Goal: Task Accomplishment & Management: Manage account settings

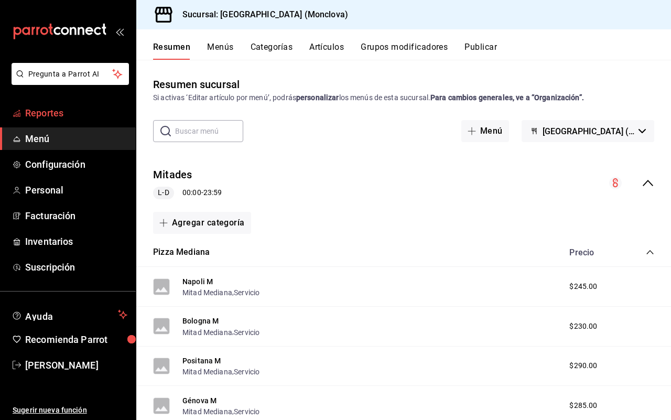
click at [74, 111] on span "Reportes" at bounding box center [76, 113] width 102 height 14
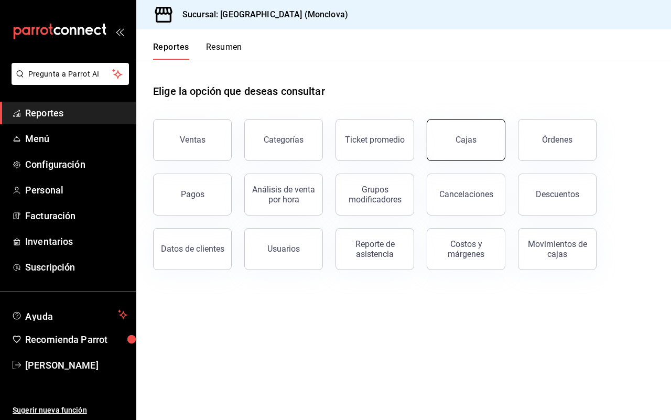
click at [454, 144] on link "Cajas" at bounding box center [465, 140] width 79 height 42
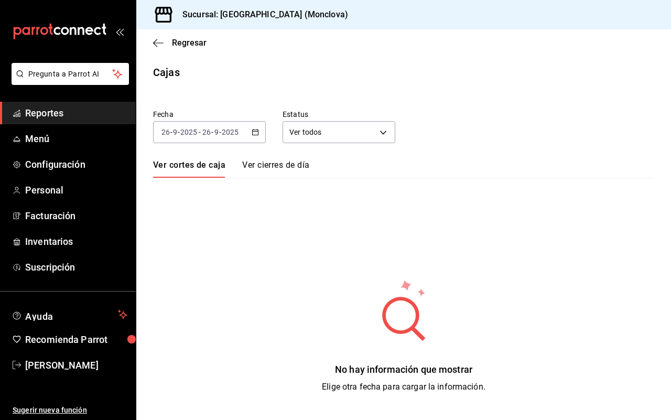
click at [249, 131] on div "[DATE] [DATE] - [DATE] [DATE]" at bounding box center [209, 132] width 113 height 22
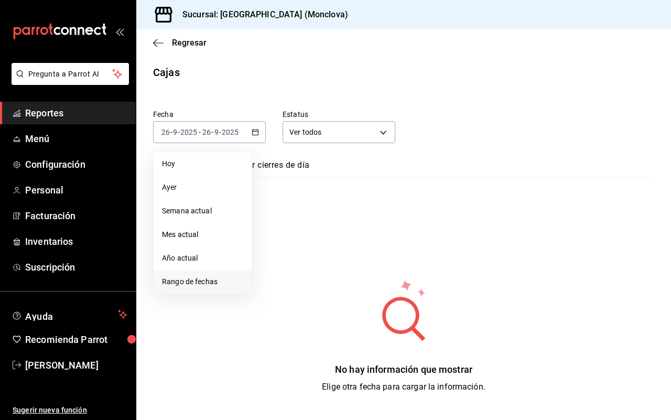
click at [231, 291] on li "Rango de fechas" at bounding box center [202, 282] width 98 height 24
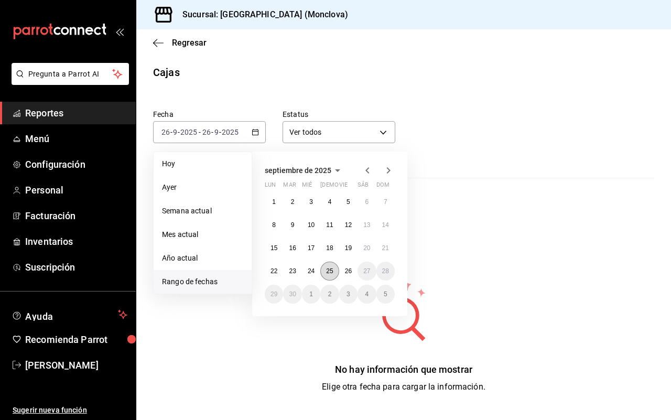
click at [326, 270] on abbr "25" at bounding box center [329, 270] width 7 height 7
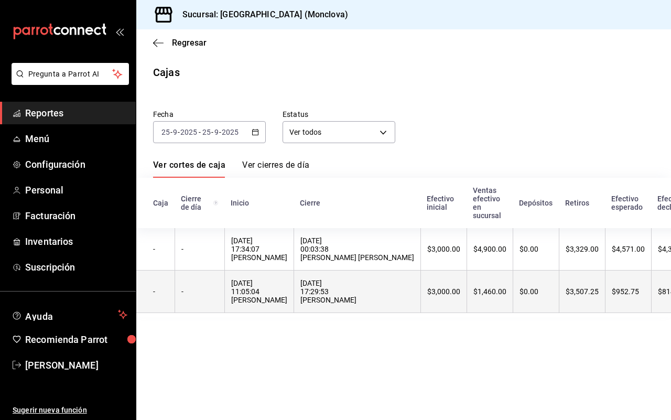
click at [293, 286] on th "[DATE] 11:05:04 [PERSON_NAME]" at bounding box center [258, 291] width 69 height 42
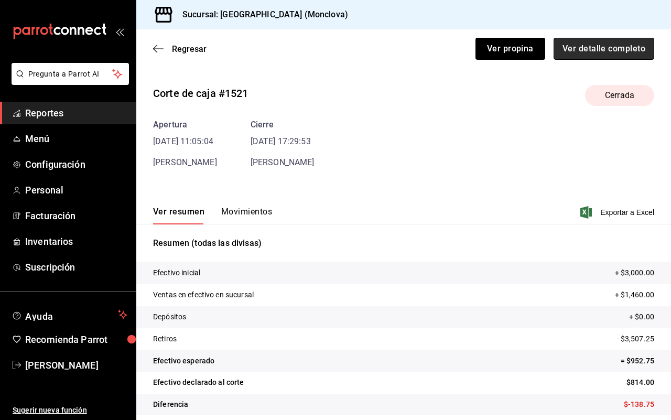
click at [616, 43] on button "Ver detalle completo" at bounding box center [603, 49] width 101 height 22
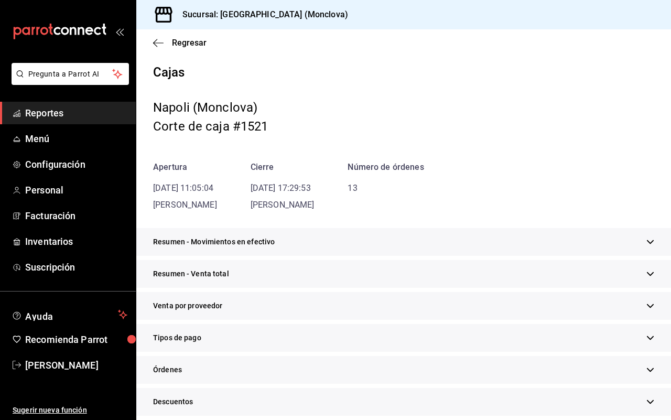
click at [431, 241] on div "Resumen - Movimientos en efectivo" at bounding box center [403, 242] width 534 height 28
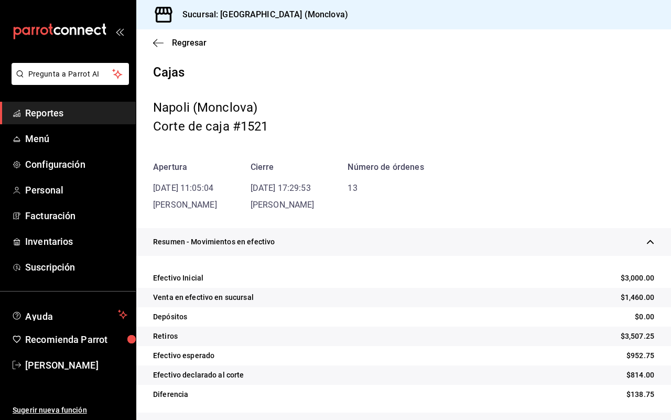
click at [314, 197] on div "25/09/25 17:29:53 ESTRELLA VARGAS GUERRERO" at bounding box center [282, 196] width 64 height 29
click at [458, 236] on div "Resumen - Movimientos en efectivo" at bounding box center [403, 242] width 534 height 28
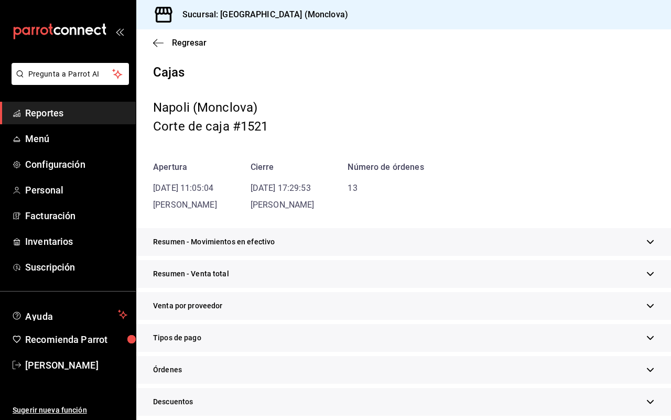
click at [409, 275] on div "Resumen - Venta total" at bounding box center [403, 274] width 534 height 28
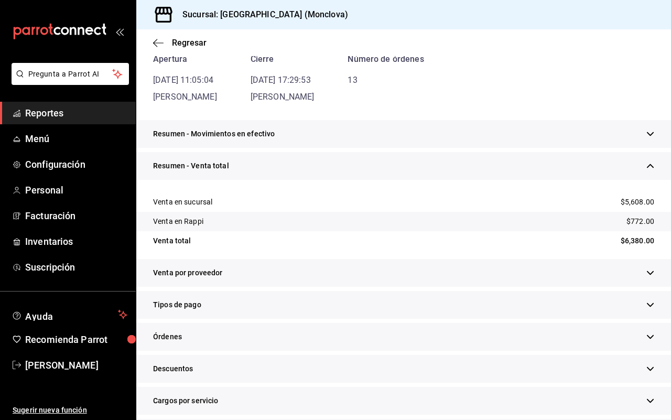
scroll to position [131, 0]
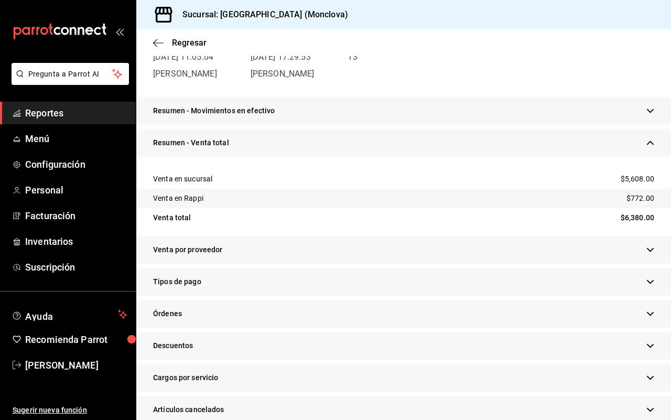
click at [272, 340] on div "Descuentos" at bounding box center [403, 346] width 534 height 28
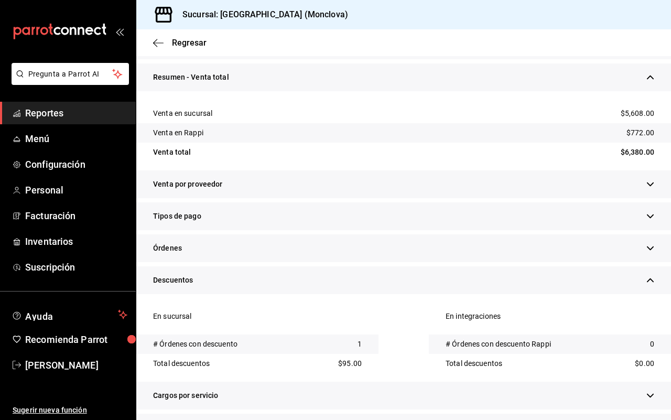
scroll to position [262, 0]
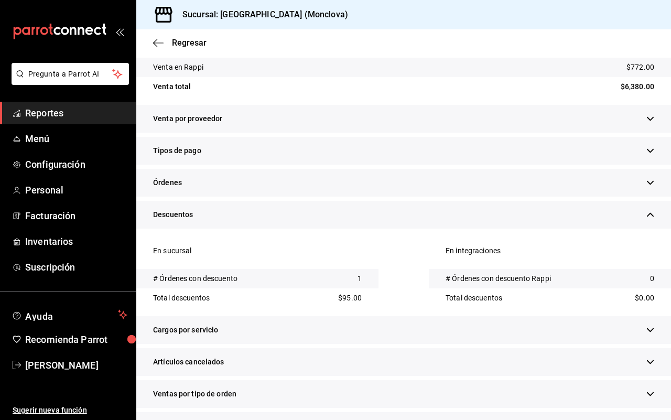
click at [273, 351] on div "Artículos cancelados" at bounding box center [403, 362] width 534 height 28
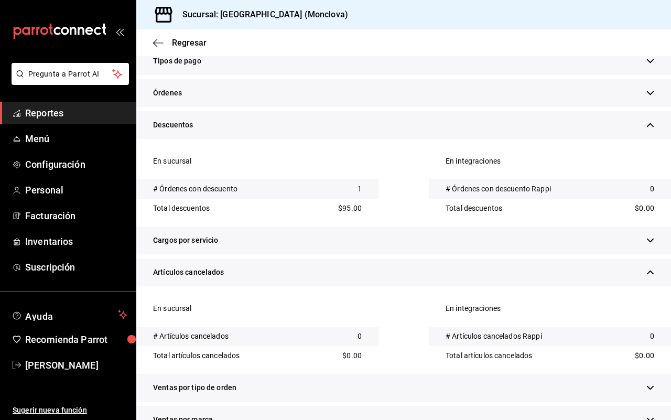
scroll to position [393, 0]
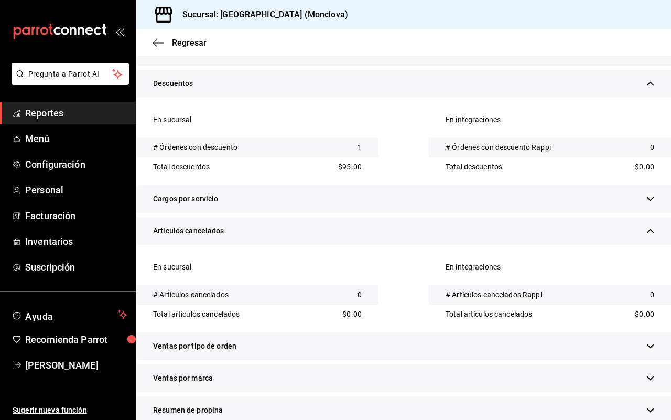
click at [273, 350] on div "Ventas por tipo de orden" at bounding box center [403, 346] width 534 height 28
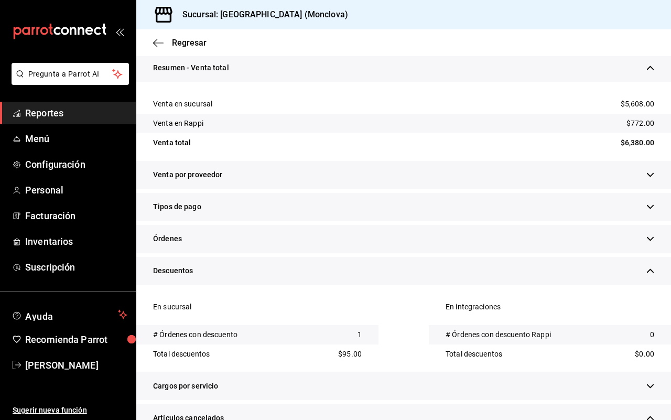
scroll to position [0, 0]
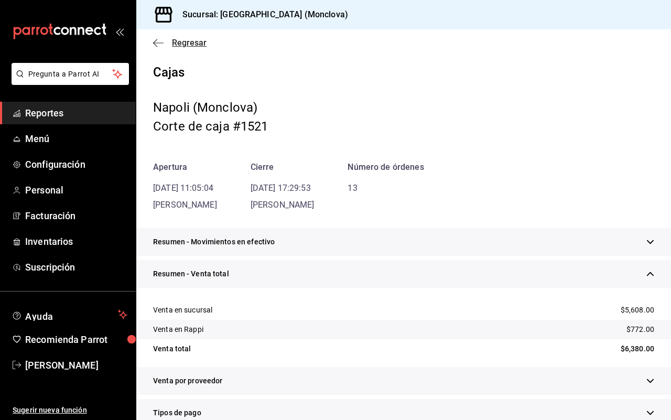
click at [183, 45] on span "Regresar" at bounding box center [189, 43] width 35 height 10
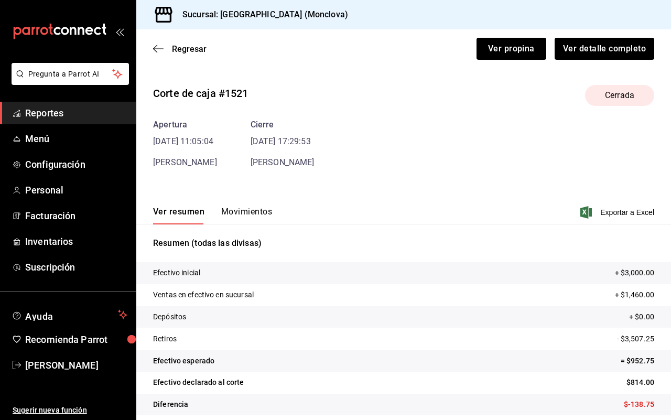
click at [183, 45] on span "Regresar" at bounding box center [189, 49] width 35 height 10
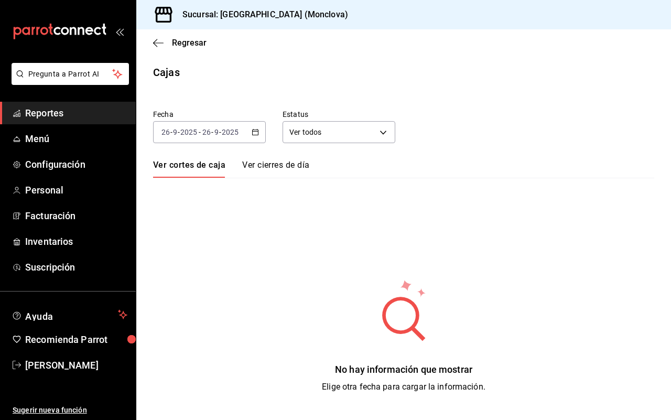
click at [249, 133] on div "[DATE] [DATE] - [DATE] [DATE]" at bounding box center [209, 132] width 113 height 22
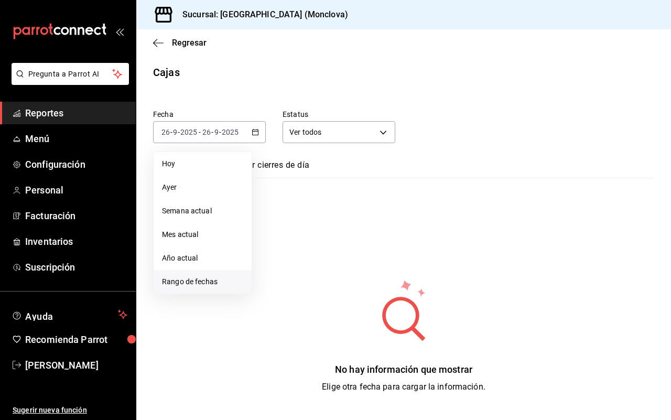
click at [235, 270] on li "Rango de fechas" at bounding box center [202, 282] width 98 height 24
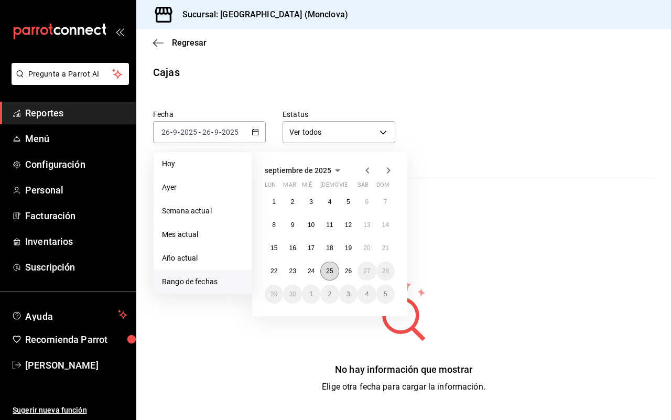
click at [326, 267] on abbr "25" at bounding box center [329, 270] width 7 height 7
click at [327, 267] on abbr "25" at bounding box center [329, 270] width 7 height 7
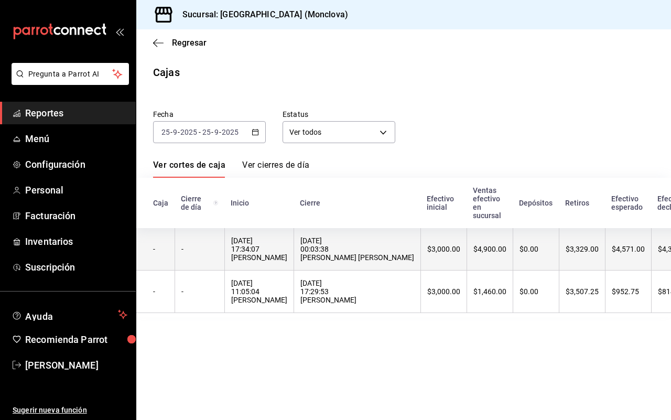
click at [287, 244] on div "[DATE] 17:34:07 [PERSON_NAME]" at bounding box center [259, 248] width 56 height 25
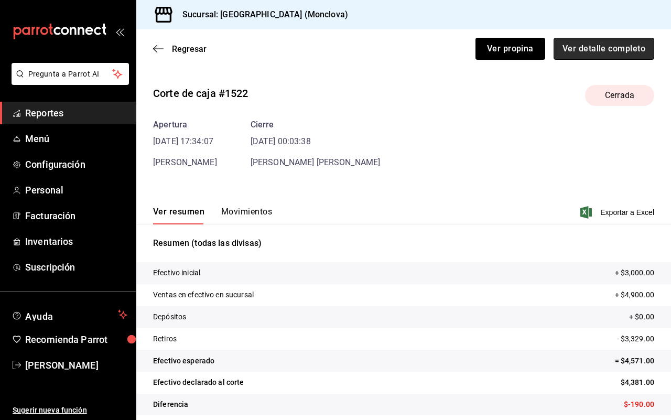
click at [596, 50] on button "Ver detalle completo" at bounding box center [603, 49] width 101 height 22
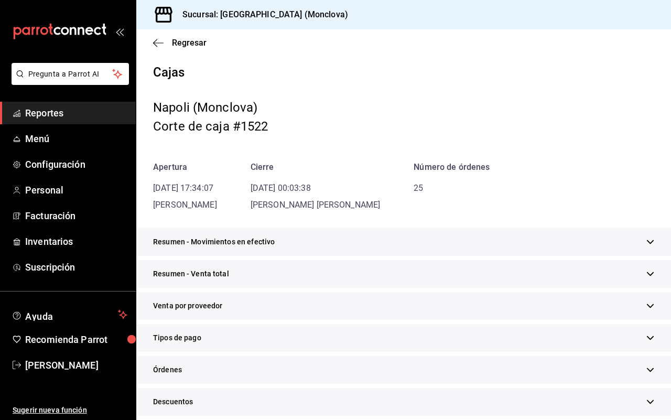
click at [351, 244] on div "Resumen - Movimientos en efectivo" at bounding box center [403, 242] width 534 height 28
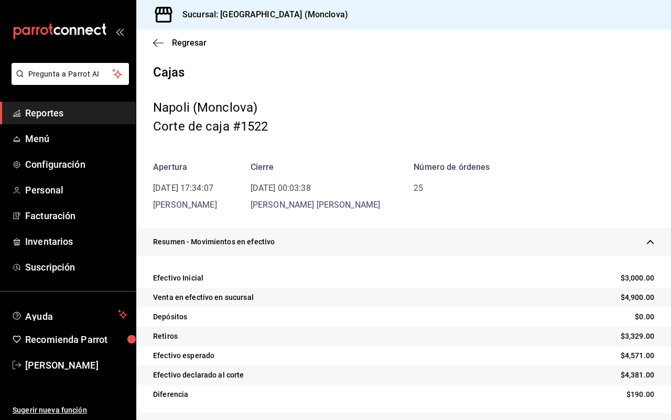
click at [351, 243] on div "Resumen - Movimientos en efectivo" at bounding box center [403, 242] width 534 height 28
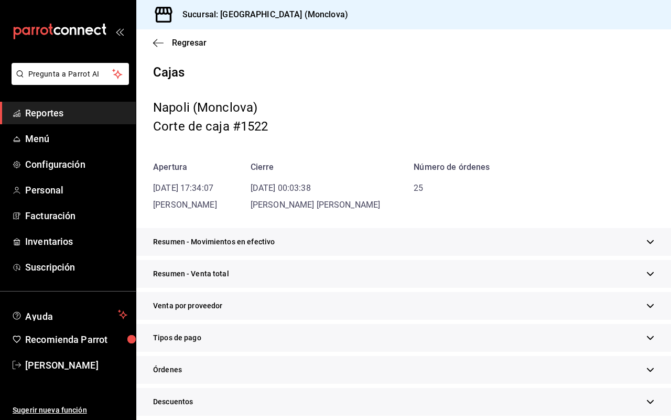
click at [357, 263] on div "Resumen - Venta total" at bounding box center [403, 274] width 534 height 28
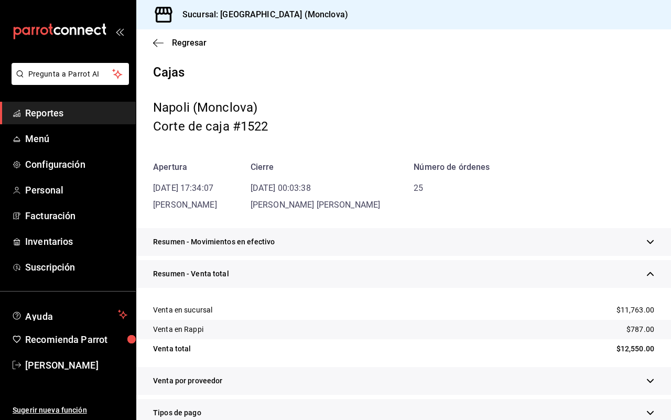
scroll to position [65, 0]
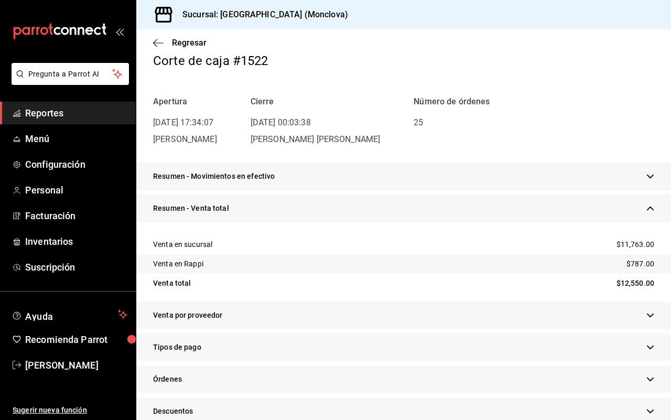
click at [333, 206] on div "Resumen - Venta total" at bounding box center [403, 208] width 534 height 28
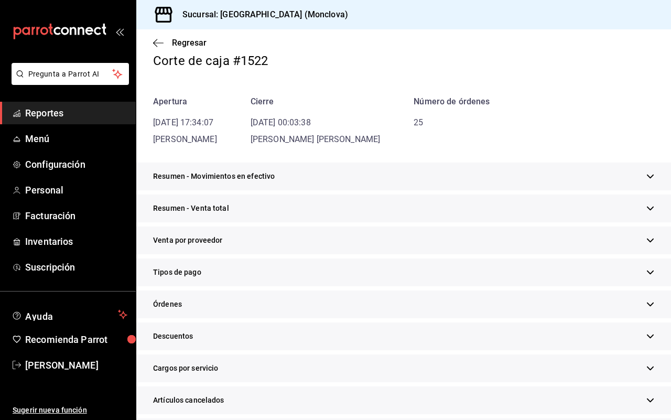
click at [333, 204] on div "Resumen - Venta total" at bounding box center [403, 208] width 534 height 28
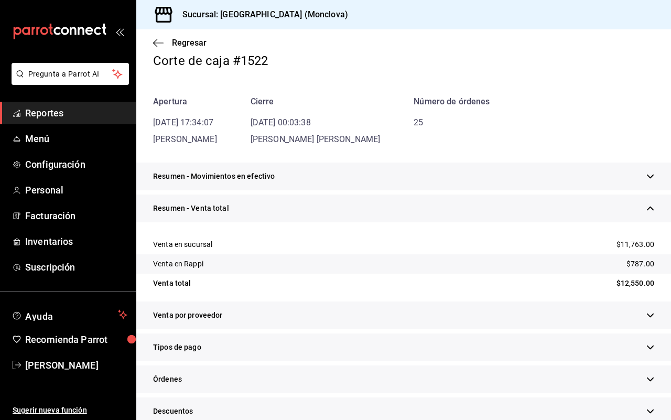
click at [333, 204] on div "Resumen - Venta total" at bounding box center [403, 208] width 534 height 28
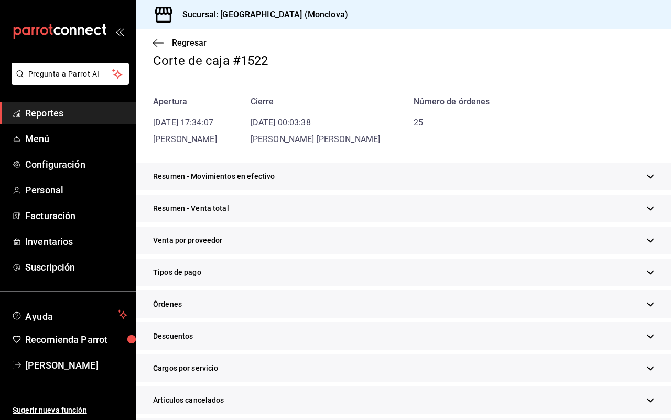
click at [328, 338] on div "Descuentos" at bounding box center [403, 336] width 534 height 28
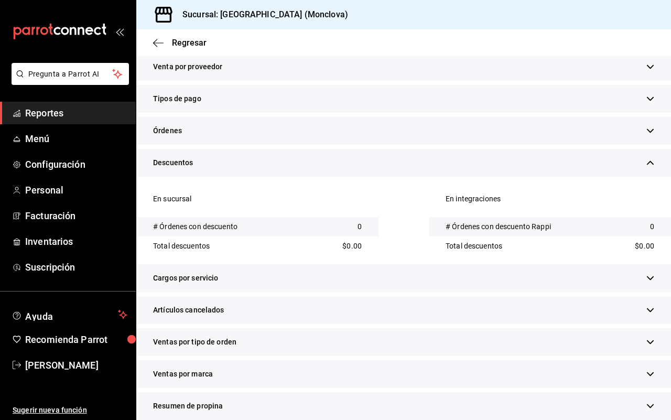
scroll to position [262, 0]
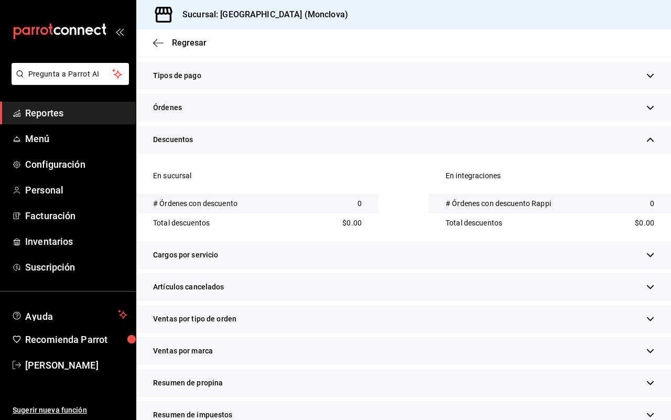
click at [317, 291] on div "Artículos cancelados" at bounding box center [403, 287] width 534 height 28
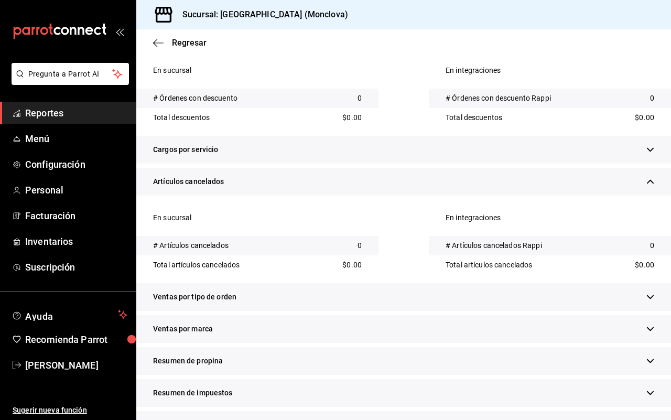
scroll to position [393, 0]
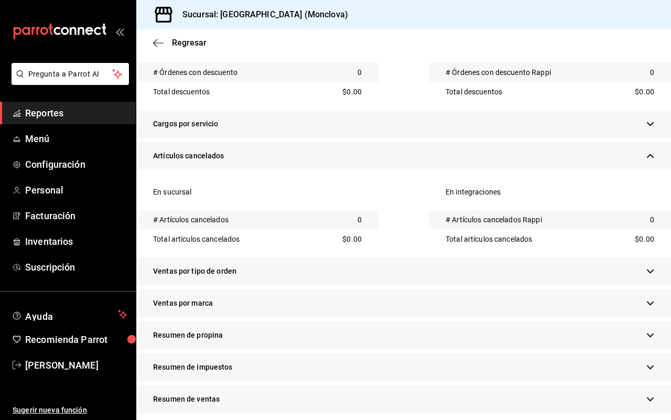
click at [322, 262] on div "Ventas por tipo de orden" at bounding box center [403, 271] width 534 height 28
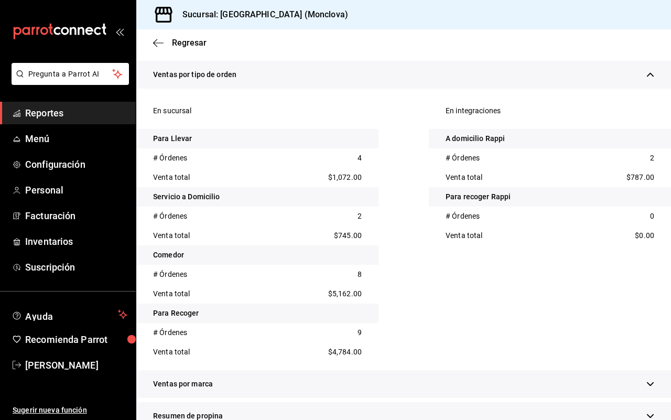
scroll to position [655, 0]
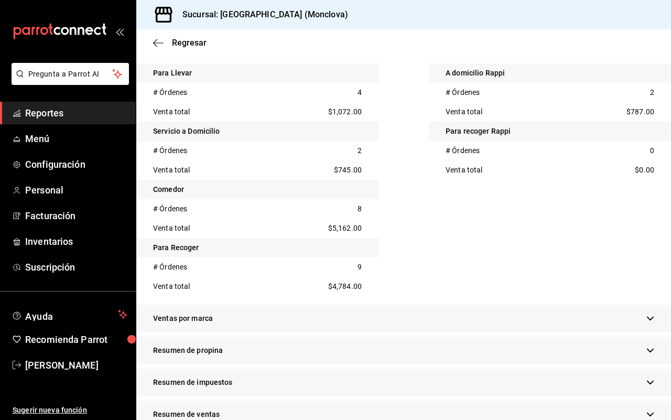
drag, startPoint x: 351, startPoint y: 38, endPoint x: 360, endPoint y: 38, distance: 8.4
click at [360, 38] on div "Regresar" at bounding box center [403, 42] width 534 height 27
click at [69, 236] on span "Inventarios" at bounding box center [76, 241] width 102 height 14
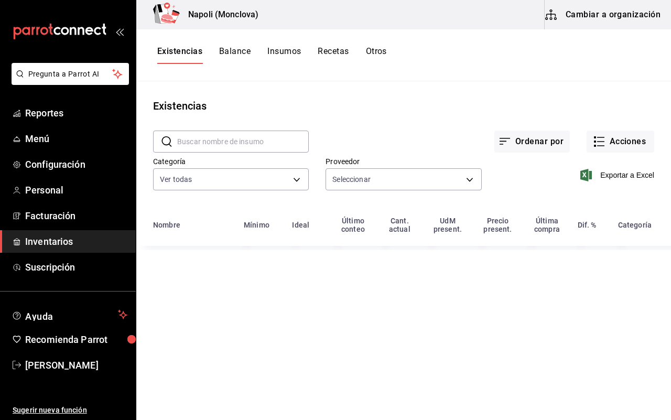
type input "20dab52d-5566-43c6-9ccf-f51c7596d89a,da2fa7ef-c352-4884-b156-86e4ee9c2e46,84324…"
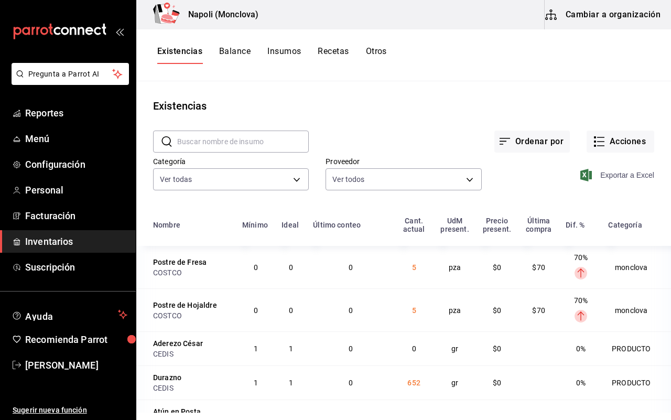
click at [590, 174] on span "Exportar a Excel" at bounding box center [618, 175] width 72 height 13
drag, startPoint x: 156, startPoint y: 21, endPoint x: 160, endPoint y: 15, distance: 7.6
click at [158, 16] on icon at bounding box center [158, 14] width 6 height 19
click at [600, 140] on button "Acciones" at bounding box center [620, 141] width 68 height 22
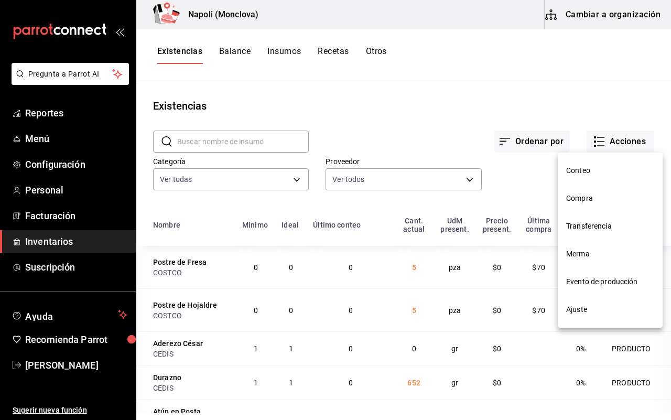
click at [616, 318] on li "Ajuste" at bounding box center [609, 309] width 105 height 28
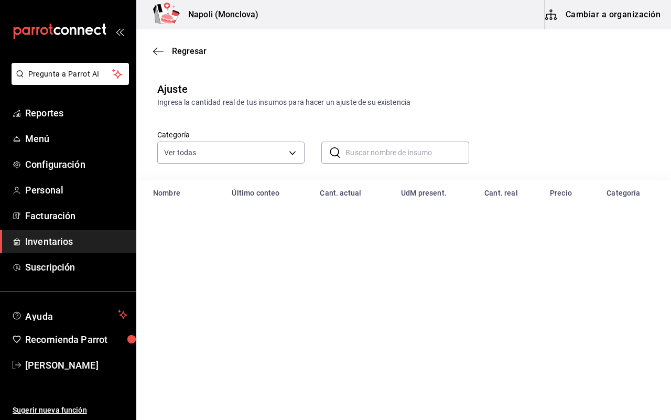
click at [363, 153] on input "text" at bounding box center [406, 152] width 123 height 21
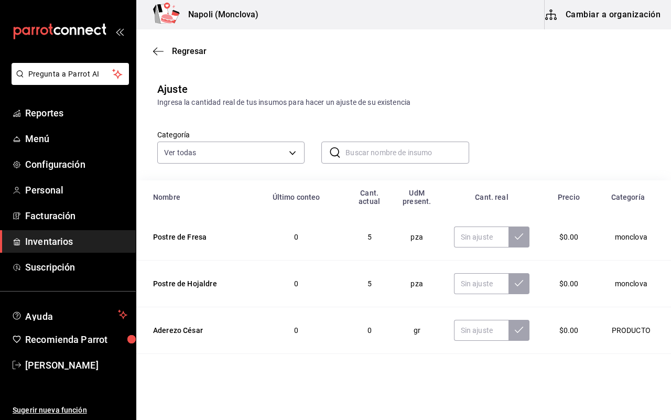
click at [318, 38] on div "Regresar" at bounding box center [403, 51] width 534 height 27
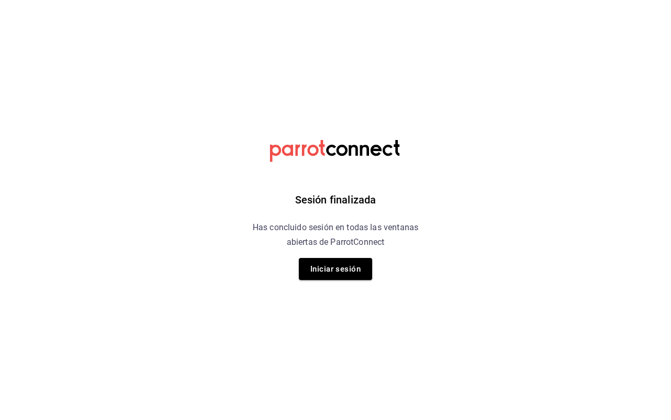
drag, startPoint x: 323, startPoint y: 38, endPoint x: 289, endPoint y: 19, distance: 39.6
click at [289, 19] on div "Sesión finalizada Has concluido sesión en todas las ventanas abiertas de Parrot…" at bounding box center [335, 210] width 265 height 420
click at [350, 262] on button "Iniciar sesión" at bounding box center [335, 269] width 73 height 22
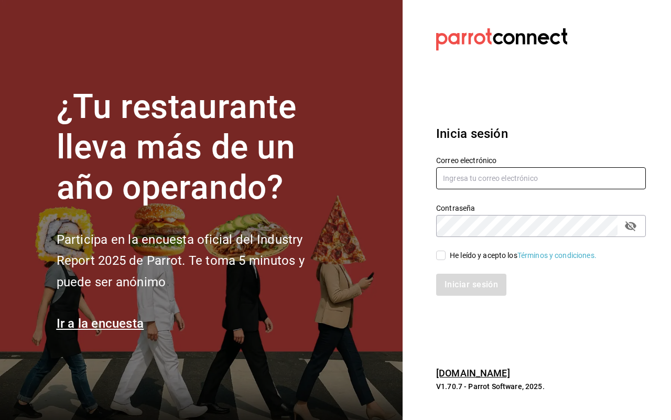
click at [497, 177] on input "text" at bounding box center [541, 178] width 210 height 22
type input "aneth.bfmxt@gmail.com"
click at [441, 256] on input "He leído y acepto los Términos y condiciones." at bounding box center [440, 254] width 9 height 9
checkbox input "true"
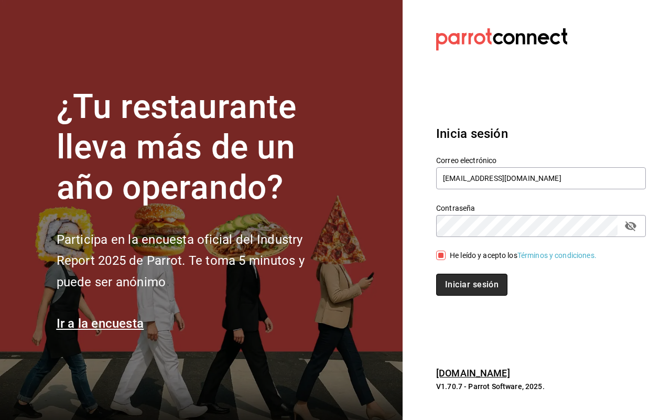
click at [478, 274] on button "Iniciar sesión" at bounding box center [471, 284] width 71 height 22
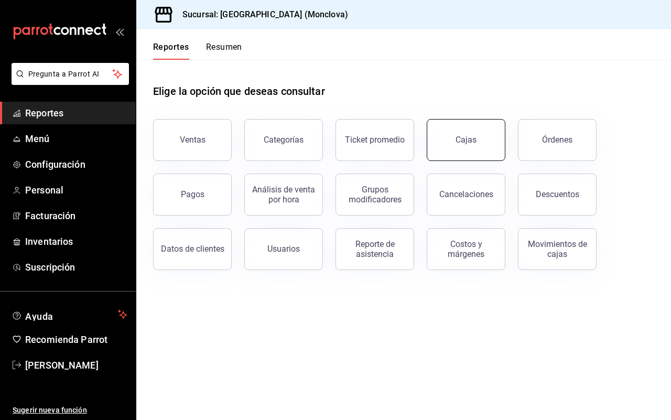
click at [463, 137] on div "Cajas" at bounding box center [465, 140] width 21 height 13
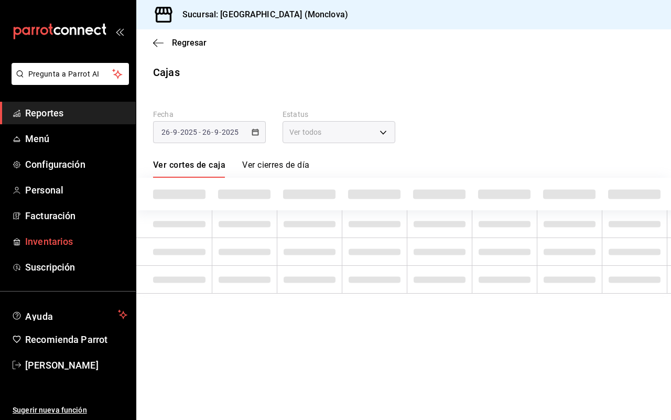
click at [45, 240] on span "Inventarios" at bounding box center [76, 241] width 102 height 14
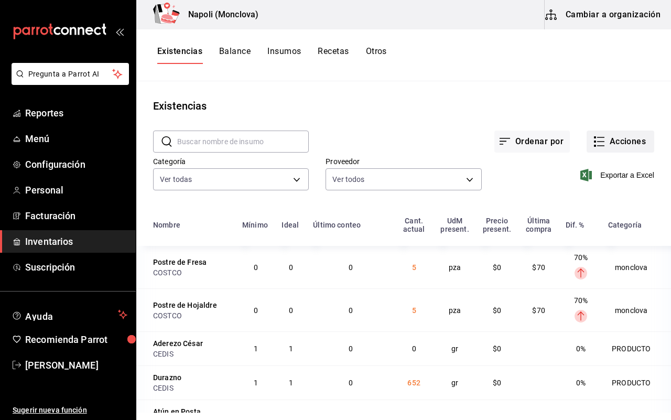
click at [609, 139] on button "Acciones" at bounding box center [620, 141] width 68 height 22
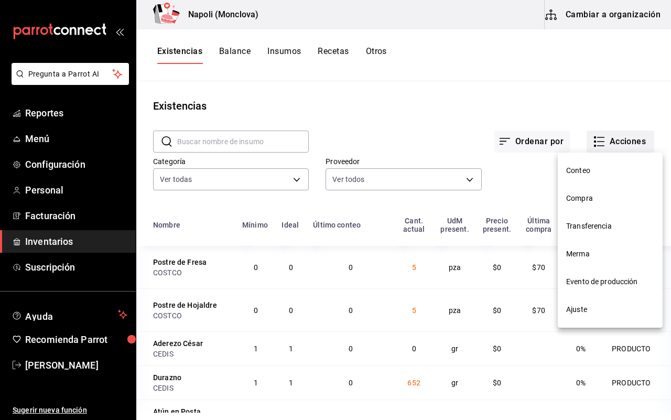
click at [609, 139] on div at bounding box center [335, 210] width 671 height 420
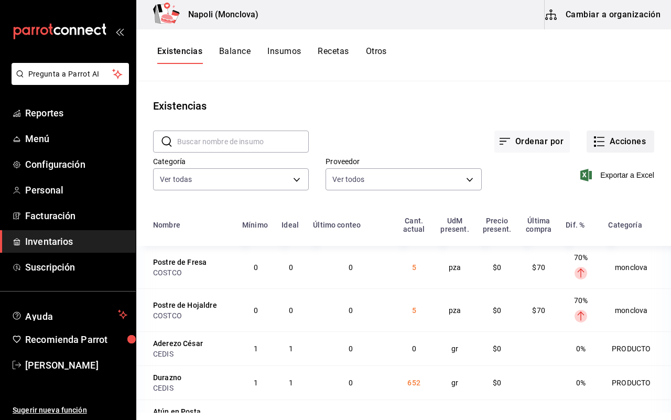
click at [618, 146] on button "Acciones" at bounding box center [620, 141] width 68 height 22
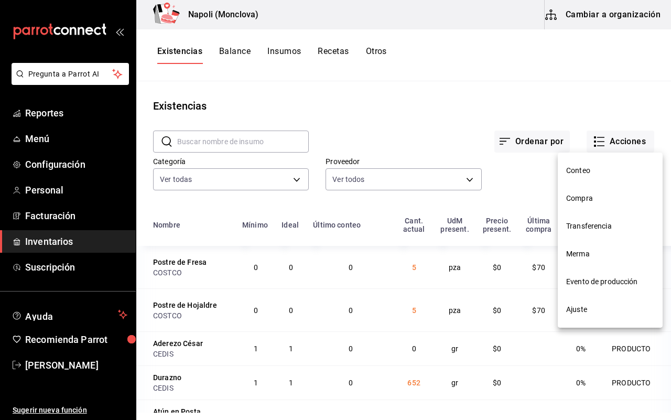
click at [603, 302] on li "Ajuste" at bounding box center [609, 309] width 105 height 28
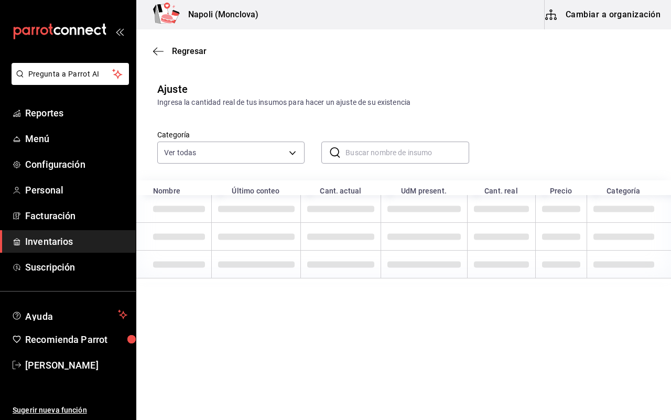
click at [359, 151] on input "text" at bounding box center [406, 152] width 123 height 21
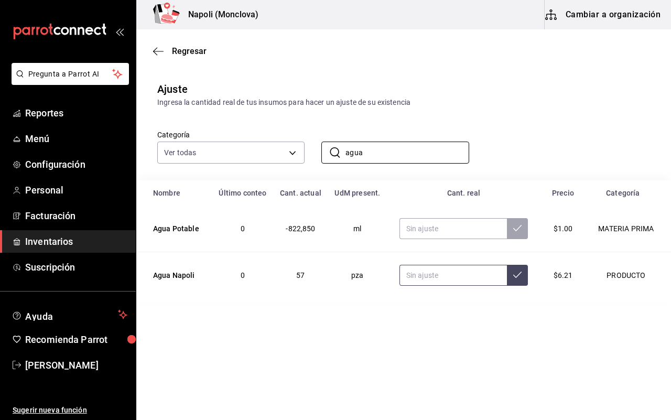
click at [418, 270] on input "text" at bounding box center [452, 275] width 107 height 21
click at [375, 156] on input "agua" at bounding box center [406, 152] width 123 height 21
type input "a"
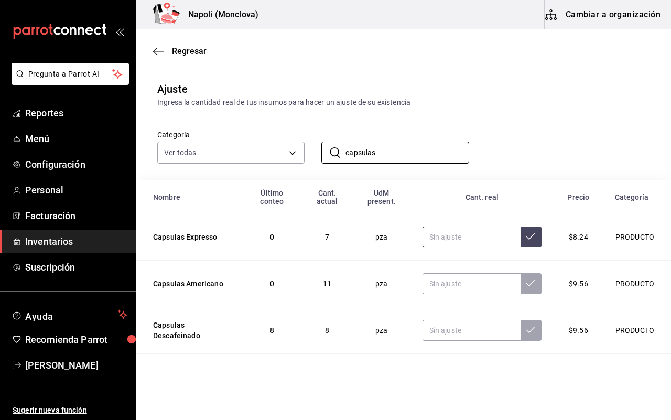
type input "capsulas"
click at [458, 239] on input "text" at bounding box center [471, 236] width 98 height 21
type input "6.00"
click at [427, 339] on input "text" at bounding box center [471, 330] width 98 height 21
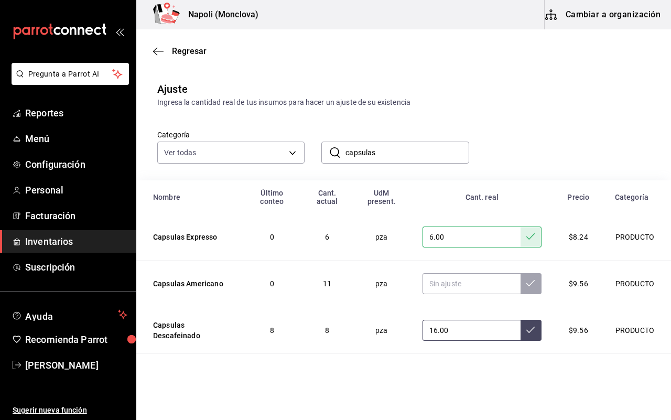
type input "16.00"
click at [380, 142] on input "capsulas" at bounding box center [406, 152] width 123 height 21
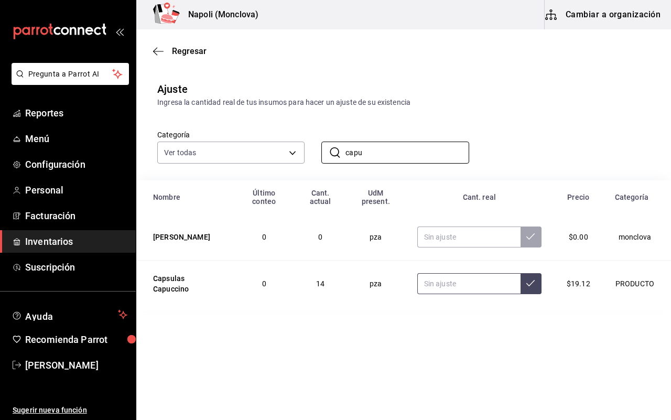
type input "capu"
click at [443, 273] on input "text" at bounding box center [468, 283] width 103 height 21
type input "10.00"
click at [377, 157] on input "capu" at bounding box center [406, 152] width 123 height 21
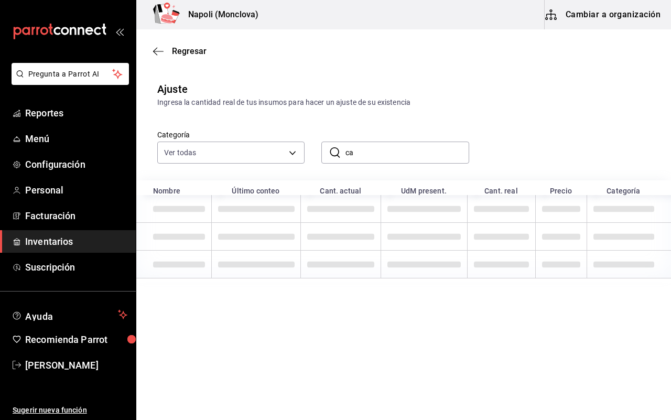
type input "c"
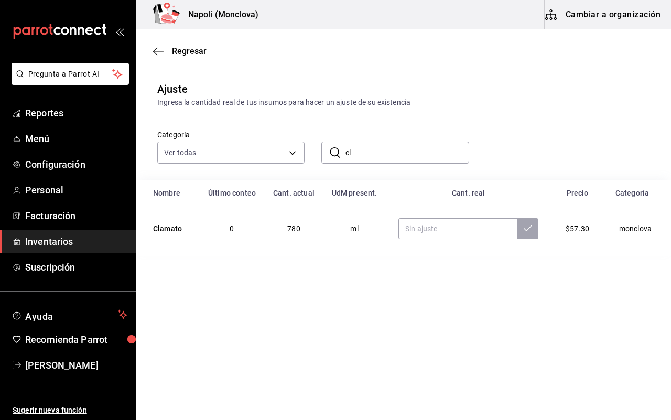
type input "c"
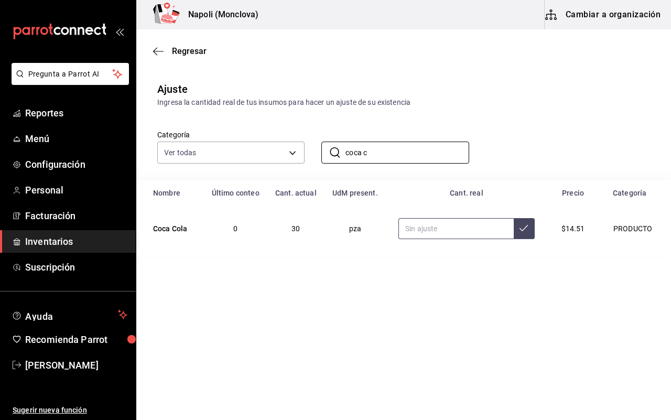
type input "coca c"
click at [425, 220] on input "text" at bounding box center [455, 228] width 115 height 21
type input "78.00"
click at [383, 153] on input "coca c" at bounding box center [406, 152] width 123 height 21
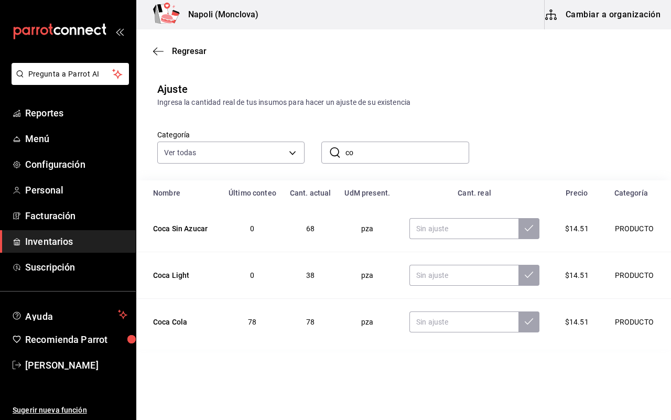
type input "c"
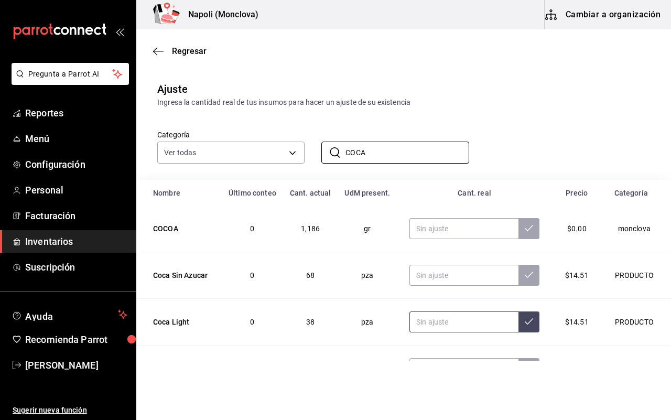
type input "COCA"
click at [443, 320] on input "text" at bounding box center [463, 321] width 109 height 21
click at [436, 277] on input "text" at bounding box center [463, 275] width 109 height 21
type input "92.00"
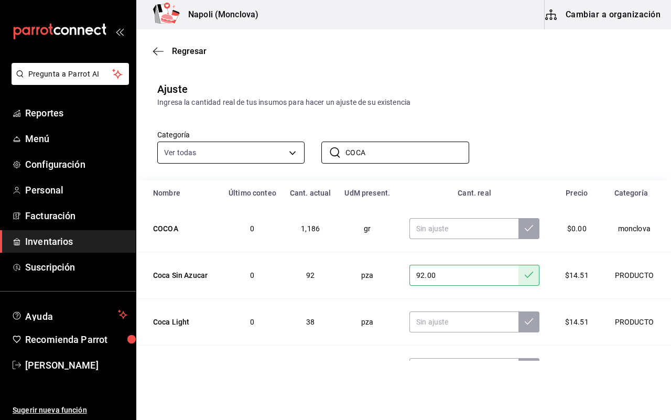
drag, startPoint x: 376, startPoint y: 149, endPoint x: 275, endPoint y: 155, distance: 101.2
click at [275, 155] on div "Categoría Ver todas 0862b564-0f4e-4838-96f7-a0cfb550234f,9e74ae74-5793-4c6d-bb7…" at bounding box center [386, 136] width 492 height 56
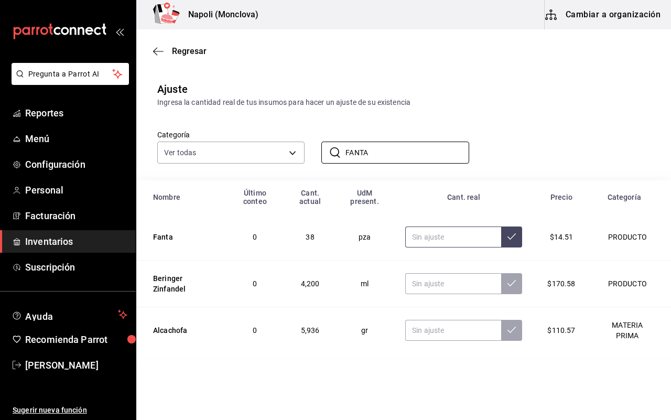
type input "FANTA"
click at [423, 236] on input "text" at bounding box center [453, 236] width 96 height 21
type input "28.00"
click at [403, 155] on input "FANTA" at bounding box center [406, 152] width 123 height 21
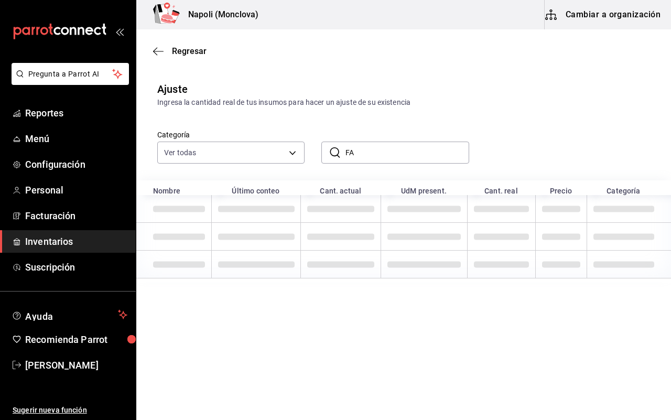
type input "F"
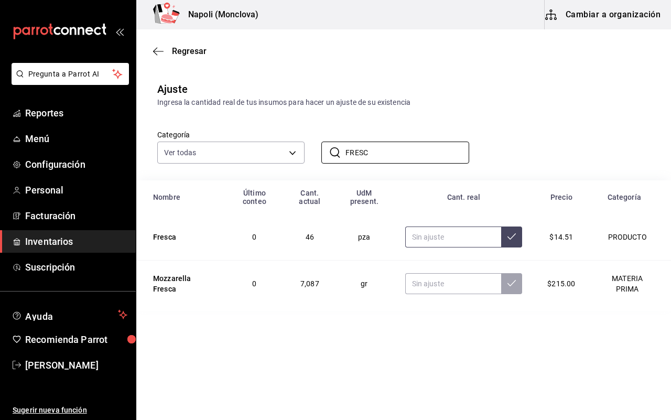
type input "FRESC"
click at [420, 238] on input "text" at bounding box center [453, 236] width 96 height 21
type input "43.00"
click at [377, 140] on div "​ FRESC ​" at bounding box center [386, 144] width 164 height 39
click at [378, 153] on input "FRESC" at bounding box center [406, 152] width 123 height 21
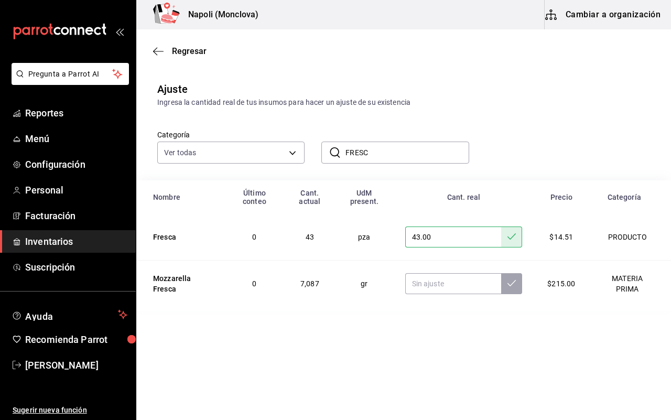
click at [378, 153] on input "FRESC" at bounding box center [406, 152] width 123 height 21
type input "F"
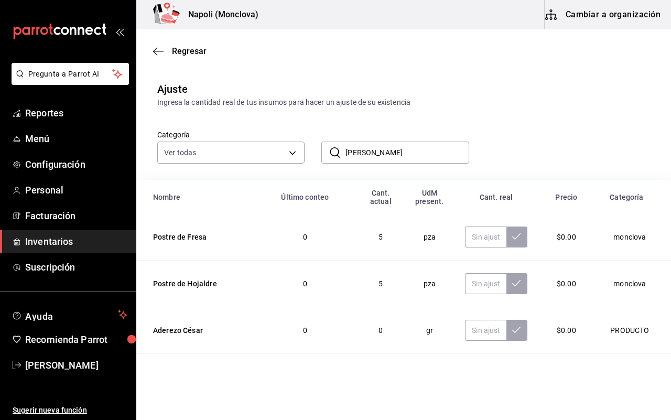
type input "J"
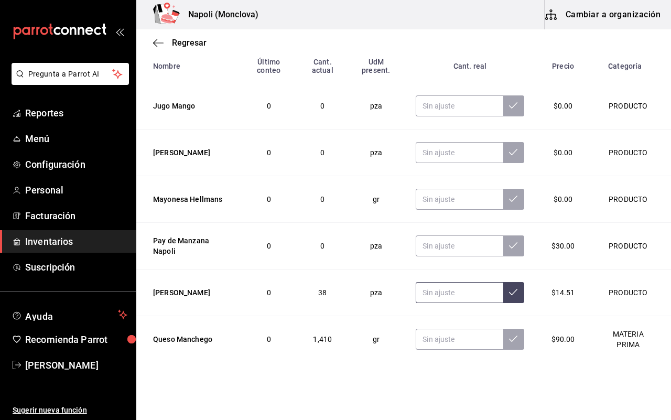
type input "[PERSON_NAME]"
click at [429, 296] on input "text" at bounding box center [458, 292] width 87 height 21
type input "41.00"
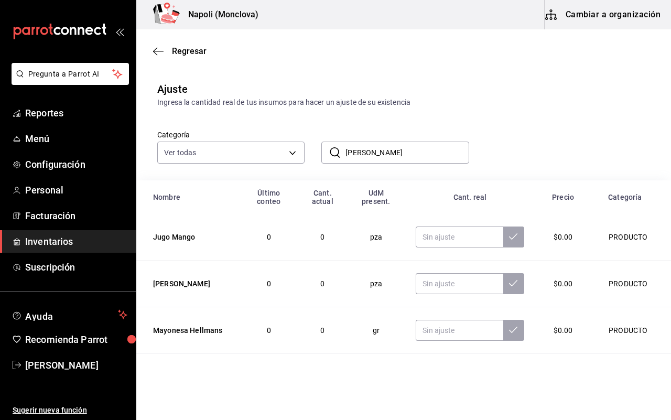
click at [381, 153] on input "[PERSON_NAME]" at bounding box center [406, 152] width 123 height 21
type input "M"
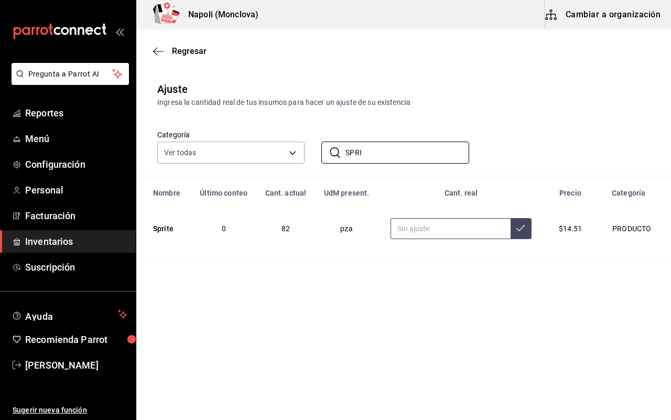
type input "SPRI"
click at [425, 233] on input "text" at bounding box center [449, 228] width 119 height 21
type input "80.00"
click at [383, 152] on input "SPRI" at bounding box center [406, 152] width 123 height 21
type input "S"
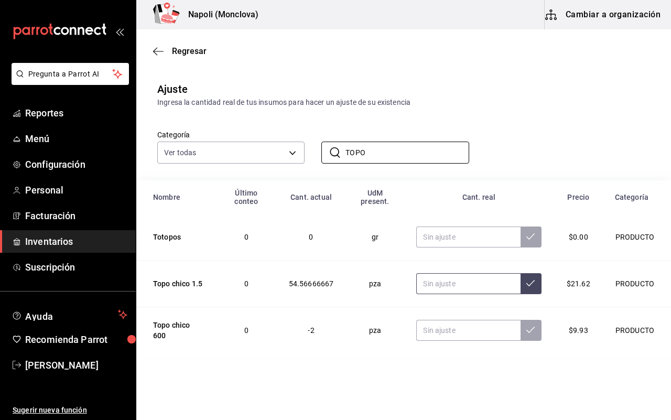
type input "TOPO"
click at [443, 276] on input "text" at bounding box center [468, 283] width 104 height 21
click at [452, 321] on input "text" at bounding box center [468, 330] width 104 height 21
type input "20.00"
click at [373, 148] on input "TOPO" at bounding box center [406, 152] width 123 height 21
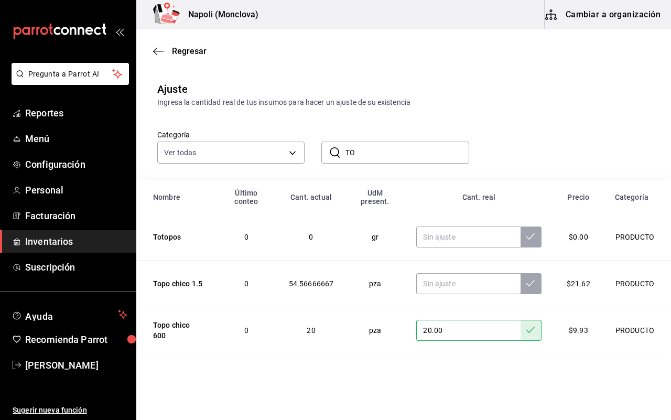
type input "T"
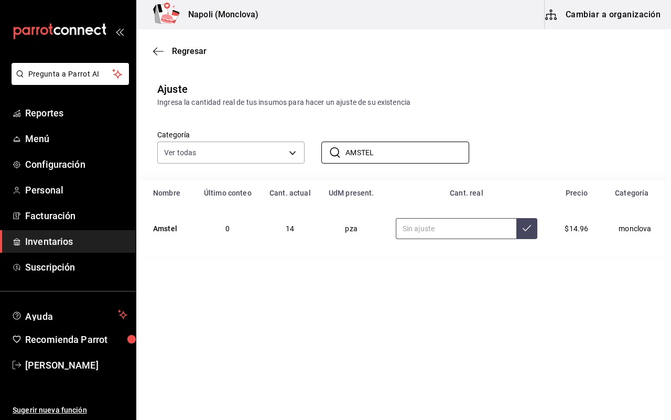
type input "AMSTEL"
click at [446, 232] on input "text" at bounding box center [455, 228] width 120 height 21
type input "38.00"
click at [383, 149] on input "AMSTEL" at bounding box center [406, 152] width 123 height 21
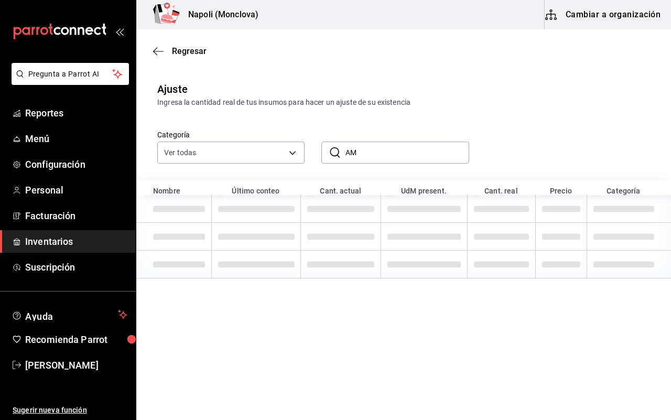
type input "A"
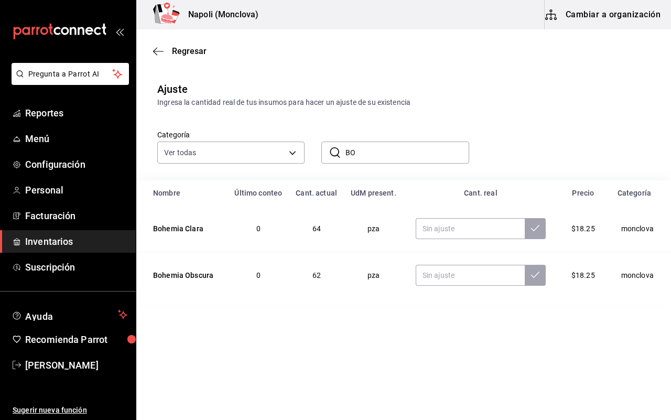
type input "B"
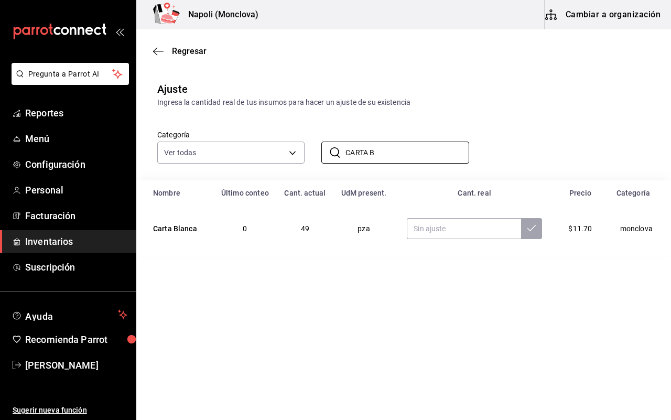
type input "CARTA B"
click at [318, 38] on div "Regresar" at bounding box center [403, 51] width 534 height 27
drag, startPoint x: 314, startPoint y: 38, endPoint x: 254, endPoint y: 273, distance: 242.8
click at [254, 273] on main "Regresar Ajuste Ingresa la cantidad real de tus insumos para hacer un ajuste de…" at bounding box center [403, 194] width 534 height 331
click at [278, 40] on div "Regresar" at bounding box center [403, 51] width 534 height 27
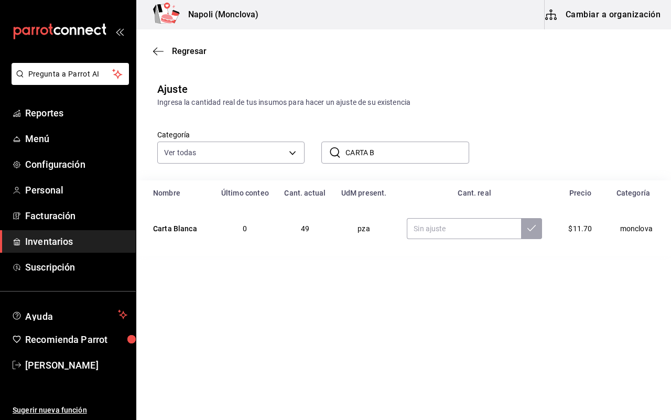
drag, startPoint x: 312, startPoint y: 37, endPoint x: 540, endPoint y: 362, distance: 396.9
click at [540, 360] on html "Pregunta a Parrot AI Reportes Menú Configuración Personal Facturación Inventari…" at bounding box center [335, 180] width 671 height 360
click at [314, 38] on main "Regresar Ajuste Ingresa la cantidad real de tus insumos para hacer un ajuste de…" at bounding box center [403, 142] width 534 height 226
drag, startPoint x: 323, startPoint y: 53, endPoint x: 462, endPoint y: 368, distance: 343.9
click at [461, 360] on html "Pregunta a Parrot AI Reportes Menú Configuración Personal Facturación Inventari…" at bounding box center [335, 180] width 671 height 360
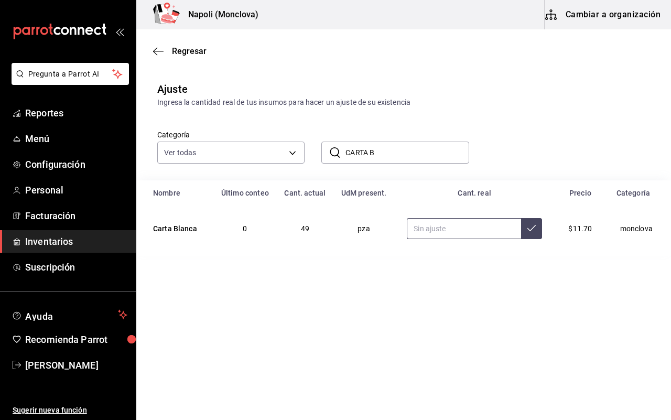
click at [448, 232] on input "text" at bounding box center [464, 228] width 114 height 21
click at [312, 38] on div "Regresar" at bounding box center [403, 51] width 534 height 27
click at [316, 38] on div "Regresar" at bounding box center [403, 51] width 534 height 27
drag, startPoint x: 323, startPoint y: 38, endPoint x: 306, endPoint y: 38, distance: 16.8
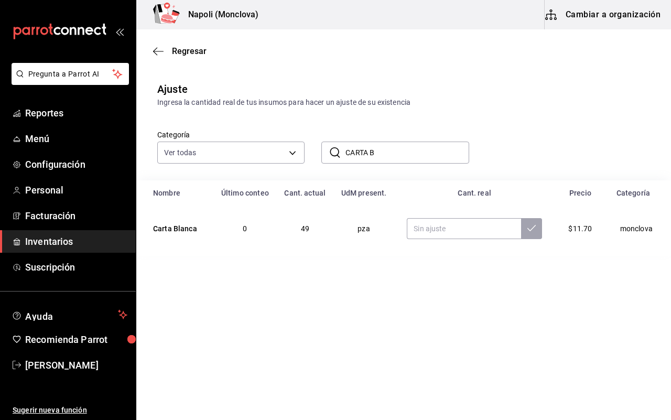
click at [306, 38] on div "Regresar" at bounding box center [403, 51] width 534 height 27
click at [446, 233] on input "text" at bounding box center [464, 228] width 114 height 21
type input "32.00"
click at [388, 148] on input "CARTA B" at bounding box center [406, 152] width 123 height 21
type input "C"
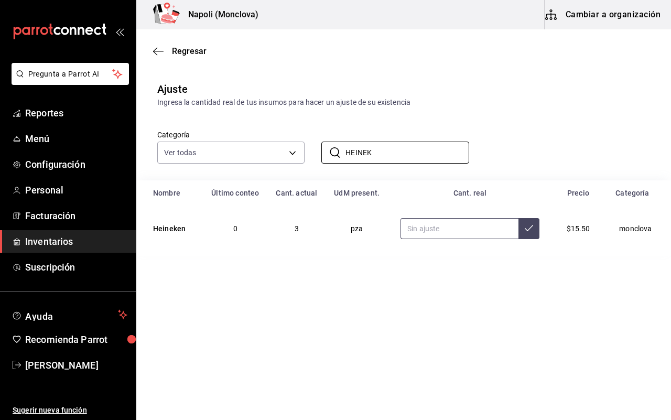
click at [439, 224] on input "text" at bounding box center [459, 228] width 118 height 21
drag, startPoint x: 375, startPoint y: 157, endPoint x: 334, endPoint y: 169, distance: 43.0
click at [334, 169] on div "Categoría Ver todas 0862b564-0f4e-4838-96f7-a0cfb550234f,9e74ae74-5793-4c6d-bb7…" at bounding box center [403, 144] width 534 height 72
type input "INDIO"
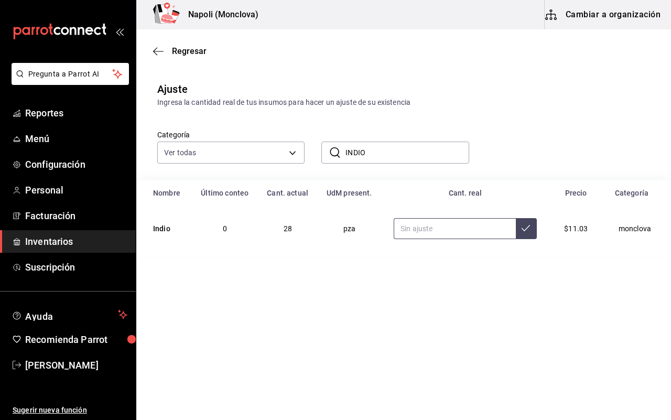
click at [416, 231] on input "text" at bounding box center [454, 228] width 122 height 21
type input "29.00"
click at [375, 151] on input "INDIO" at bounding box center [406, 152] width 123 height 21
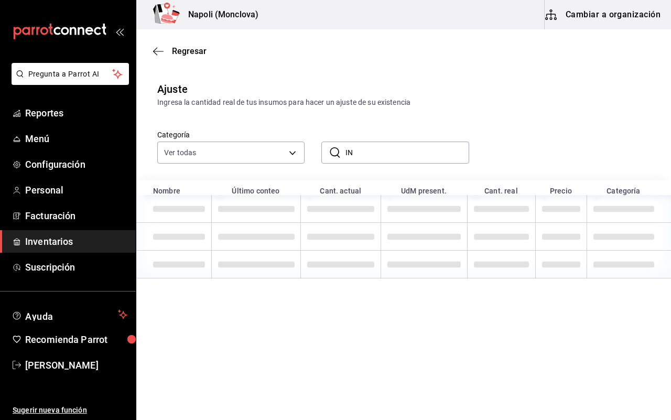
type input "I"
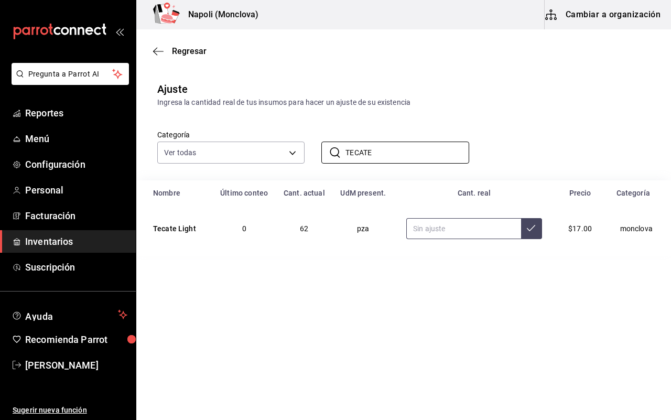
type input "TECATE"
click at [435, 237] on input "text" at bounding box center [463, 228] width 114 height 21
type input "61.00"
drag, startPoint x: 401, startPoint y: 160, endPoint x: 301, endPoint y: 161, distance: 100.1
click at [301, 161] on div "Categoría Ver todas 0862b564-0f4e-4838-96f7-a0cfb550234f,9e74ae74-5793-4c6d-bb7…" at bounding box center [386, 136] width 492 height 56
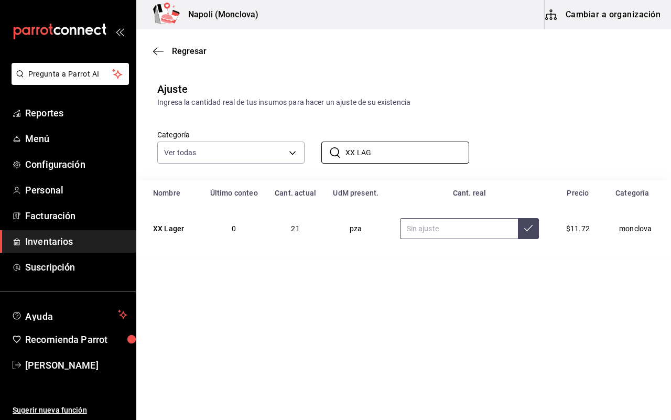
type input "XX LAG"
click at [422, 234] on input "text" at bounding box center [459, 228] width 118 height 21
type input "22.00"
drag, startPoint x: 389, startPoint y: 152, endPoint x: 321, endPoint y: 158, distance: 67.9
click at [321, 158] on div "​ XX LAG ​" at bounding box center [394, 152] width 147 height 22
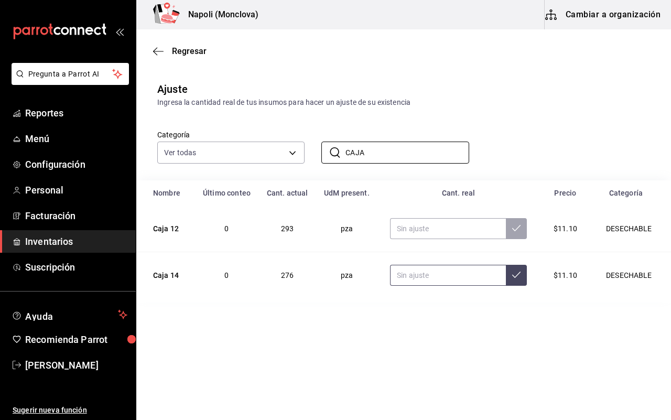
type input "CAJA"
click at [414, 283] on input "text" at bounding box center [448, 275] width 116 height 21
type input "297.00"
click at [422, 239] on input "text" at bounding box center [448, 228] width 116 height 21
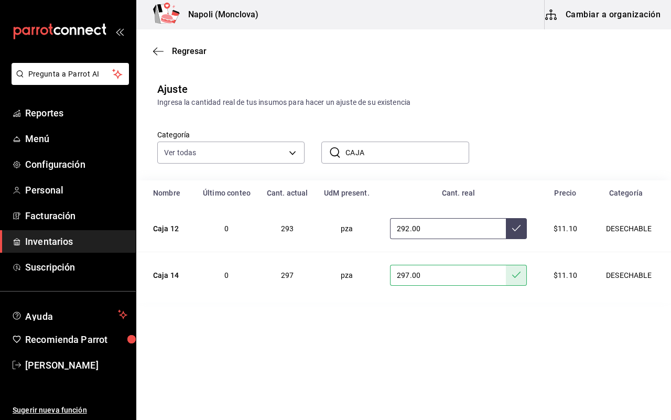
type input "292.00"
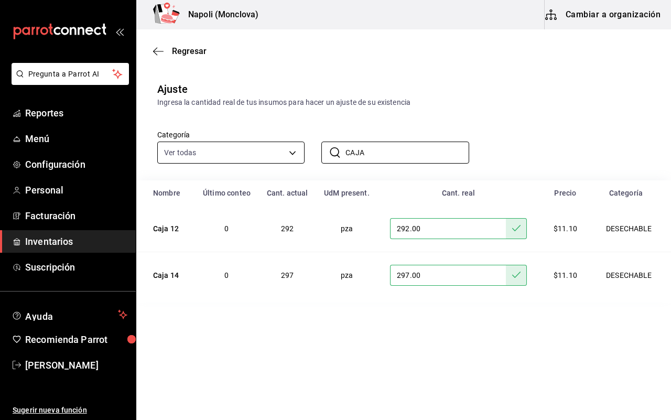
drag, startPoint x: 377, startPoint y: 156, endPoint x: 299, endPoint y: 149, distance: 78.3
click at [302, 149] on div "Categoría Ver todas 0862b564-0f4e-4838-96f7-a0cfb550234f,9e74ae74-5793-4c6d-bb7…" at bounding box center [386, 136] width 492 height 56
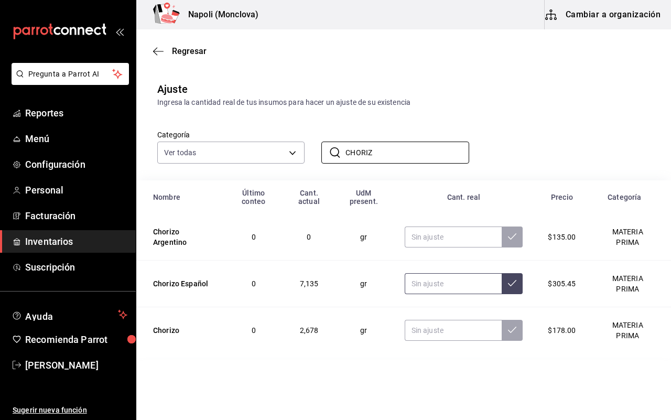
type input "CHORIZ"
click at [427, 281] on input "text" at bounding box center [452, 283] width 97 height 21
type input "6500.00"
drag, startPoint x: 388, startPoint y: 145, endPoint x: 200, endPoint y: 153, distance: 187.7
click at [200, 153] on div "Categoría Ver todas 0862b564-0f4e-4838-96f7-a0cfb550234f,9e74ae74-5793-4c6d-bb7…" at bounding box center [386, 136] width 492 height 56
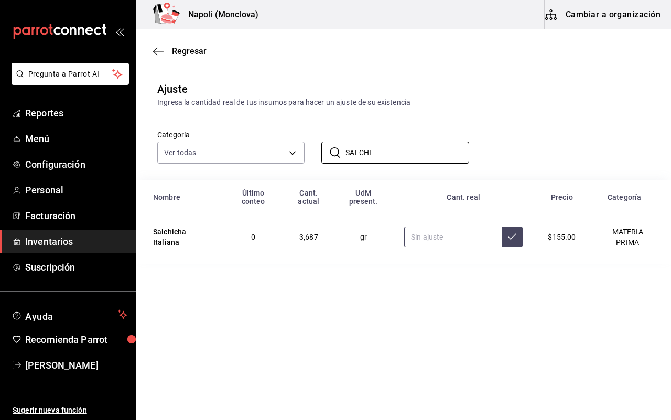
type input "SALCHI"
click at [443, 230] on input "text" at bounding box center [452, 236] width 97 height 21
type input "5414.00"
drag, startPoint x: 393, startPoint y: 156, endPoint x: 327, endPoint y: 156, distance: 65.5
click at [327, 156] on div "​ SALCHI ​" at bounding box center [394, 152] width 147 height 22
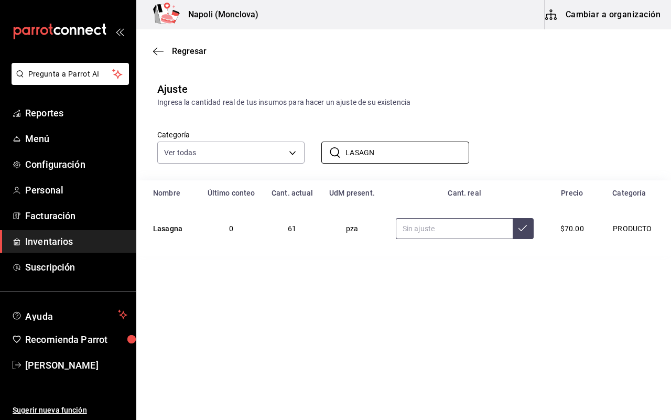
type input "LASAGN"
click at [427, 236] on input "text" at bounding box center [453, 228] width 117 height 21
type input "60.00"
drag, startPoint x: 386, startPoint y: 153, endPoint x: 312, endPoint y: 149, distance: 73.4
click at [312, 149] on div "​ LASAGN ​" at bounding box center [386, 144] width 164 height 39
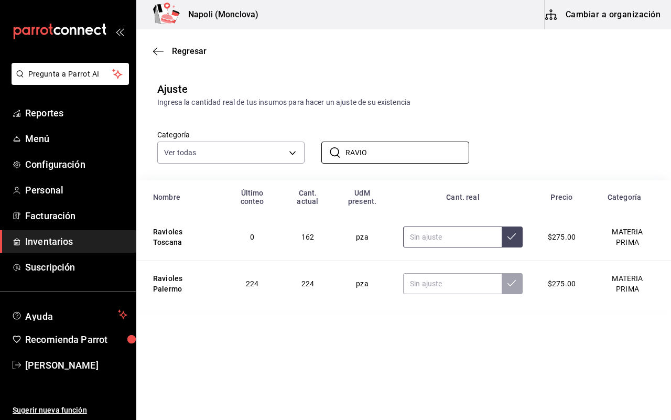
click at [435, 244] on input "text" at bounding box center [452, 236] width 98 height 21
drag, startPoint x: 376, startPoint y: 153, endPoint x: 332, endPoint y: 155, distance: 44.0
click at [333, 155] on div "​ RAVIO ​" at bounding box center [394, 152] width 147 height 22
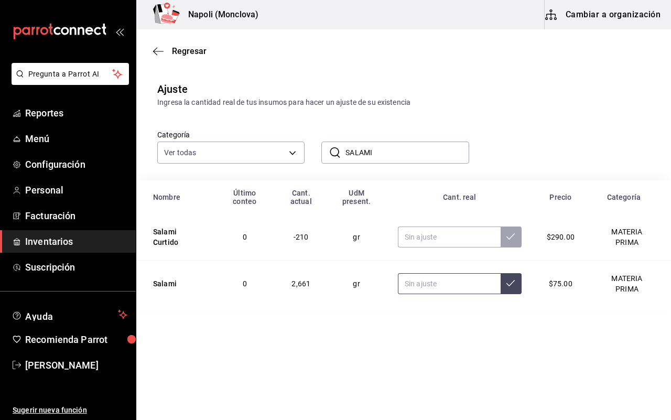
click at [439, 273] on input "text" at bounding box center [449, 283] width 103 height 21
drag, startPoint x: 380, startPoint y: 148, endPoint x: 315, endPoint y: 155, distance: 64.8
click at [315, 155] on div "​ SALAMI ​" at bounding box center [386, 144] width 164 height 39
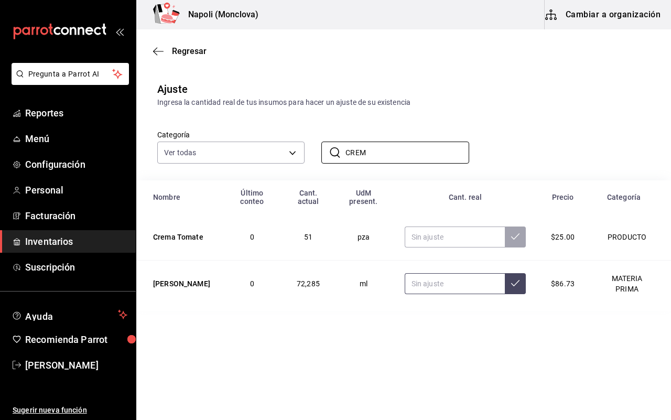
click at [427, 284] on input "text" at bounding box center [454, 283] width 100 height 21
drag, startPoint x: 379, startPoint y: 152, endPoint x: 271, endPoint y: 149, distance: 107.4
click at [271, 149] on div "Categoría Ver todas 0862b564-0f4e-4838-96f7-a0cfb550234f,9e74ae74-5793-4c6d-bb7…" at bounding box center [386, 136] width 492 height 56
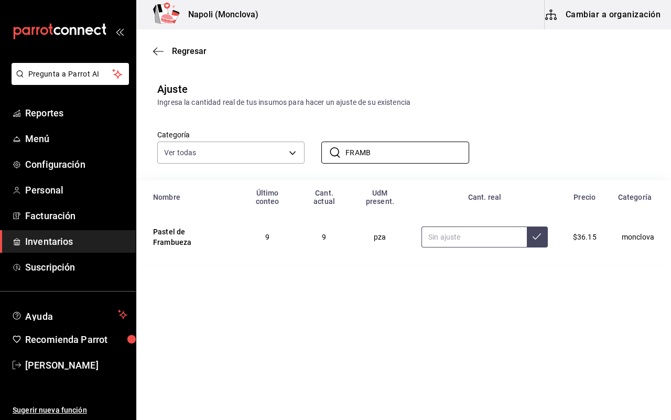
click at [457, 237] on input "text" at bounding box center [473, 236] width 105 height 21
drag, startPoint x: 367, startPoint y: 153, endPoint x: 305, endPoint y: 153, distance: 61.3
click at [305, 153] on div "​ FRAMB ​" at bounding box center [386, 144] width 164 height 39
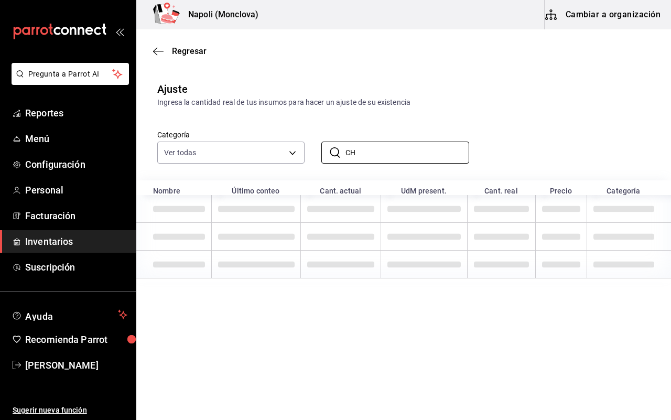
type input "C"
type input "T"
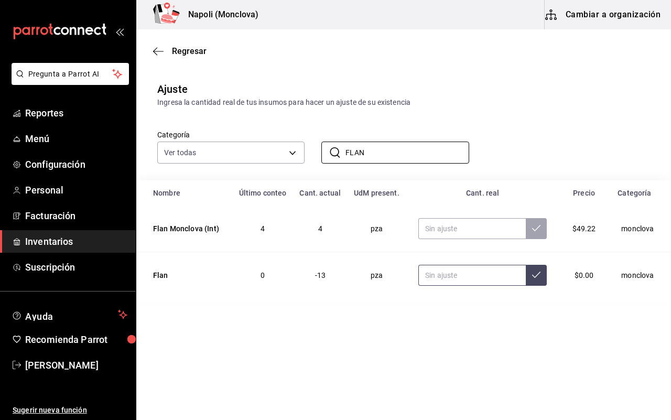
type input "FLAN"
click at [456, 278] on input "text" at bounding box center [471, 275] width 107 height 21
type input "11.00"
click at [459, 238] on input "text" at bounding box center [471, 228] width 107 height 21
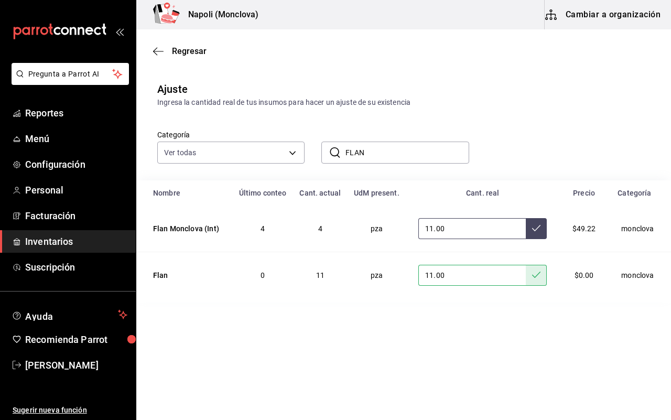
type input "11.00"
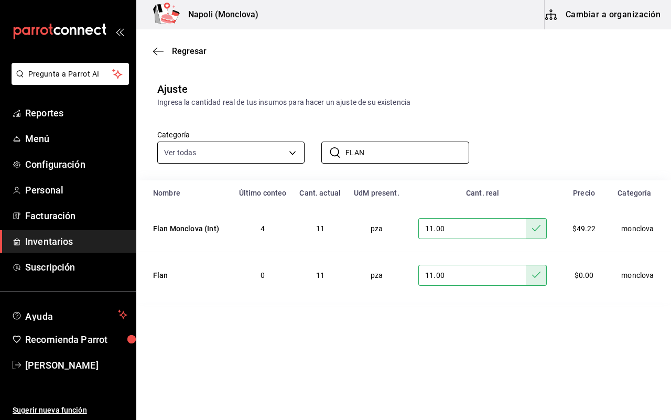
drag, startPoint x: 375, startPoint y: 157, endPoint x: 302, endPoint y: 153, distance: 73.4
click at [302, 153] on div "Categoría Ver todas 0862b564-0f4e-4838-96f7-a0cfb550234f,9e74ae74-5793-4c6d-bb7…" at bounding box center [386, 136] width 492 height 56
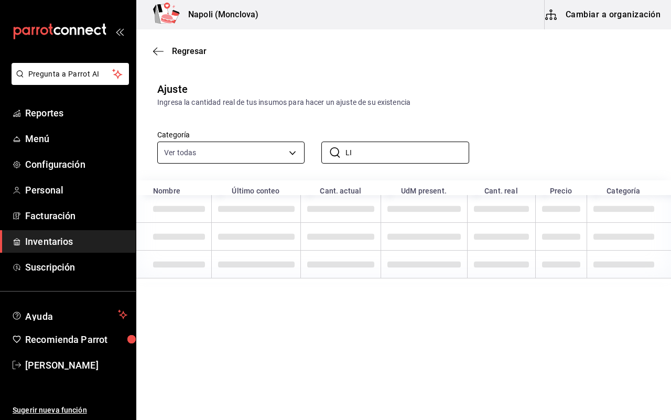
type input "L"
type input "P"
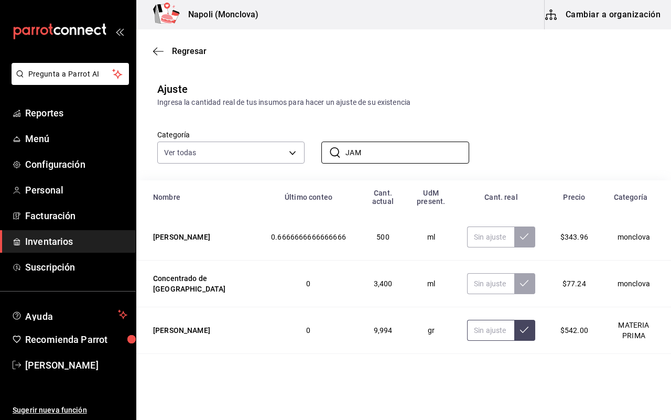
type input "JAM"
click at [470, 329] on input "text" at bounding box center [490, 330] width 47 height 21
type input "2101.00"
click at [361, 162] on input "JAM" at bounding box center [406, 152] width 123 height 21
type input "J"
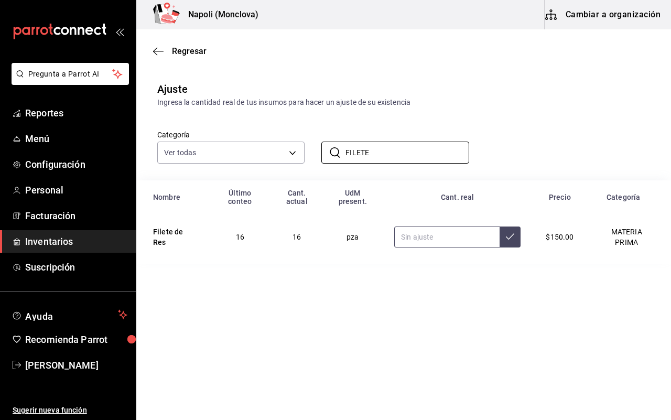
click at [423, 226] on input "text" at bounding box center [446, 236] width 105 height 21
drag, startPoint x: 376, startPoint y: 155, endPoint x: 313, endPoint y: 155, distance: 62.3
click at [314, 155] on div "​ FILETE ​" at bounding box center [386, 144] width 164 height 39
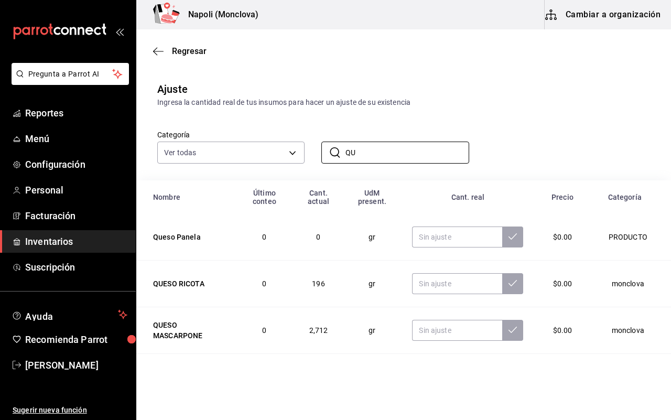
type input "Q"
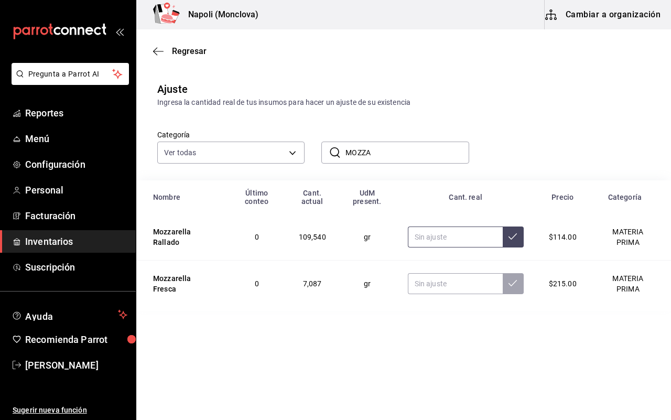
click at [420, 242] on input "text" at bounding box center [455, 236] width 95 height 21
drag, startPoint x: 375, startPoint y: 148, endPoint x: 333, endPoint y: 161, distance: 43.9
click at [333, 161] on div "​ MOZZA ​" at bounding box center [394, 152] width 147 height 22
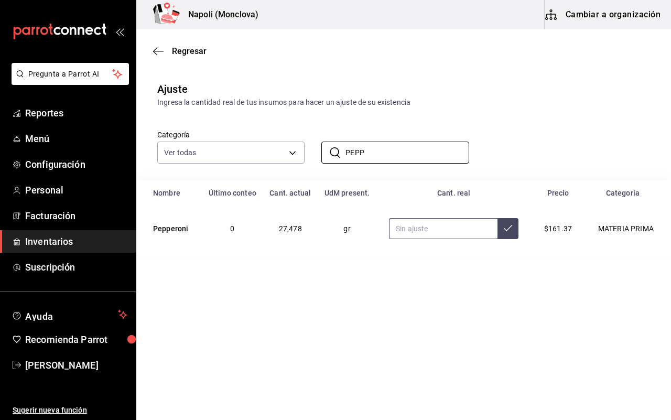
type input "PEPP"
click at [401, 234] on input "text" at bounding box center [443, 228] width 108 height 21
type input "24873.00"
drag, startPoint x: 395, startPoint y: 148, endPoint x: 312, endPoint y: 160, distance: 84.2
click at [312, 160] on div "​ PEPP ​" at bounding box center [386, 144] width 164 height 39
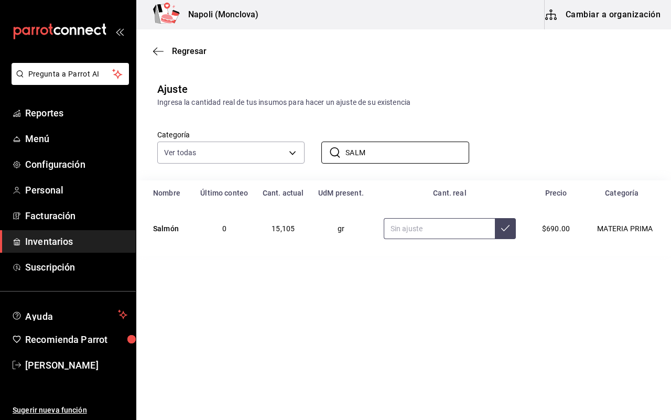
type input "SALM"
click at [414, 228] on input "text" at bounding box center [439, 228] width 112 height 21
type input "16438.00"
drag, startPoint x: 368, startPoint y: 155, endPoint x: 338, endPoint y: 153, distance: 29.4
click at [339, 153] on div "​ [PERSON_NAME] ​" at bounding box center [394, 152] width 147 height 22
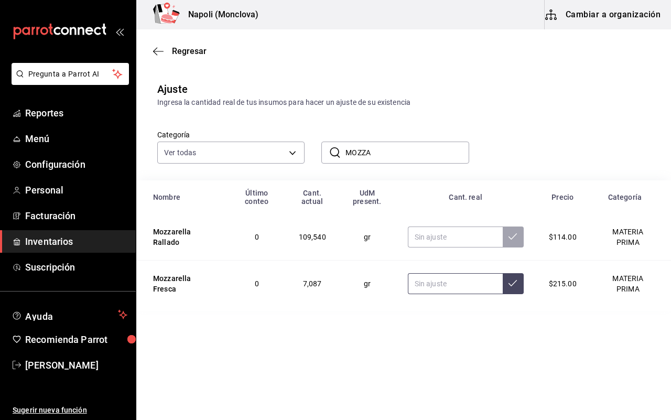
click at [420, 288] on input "text" at bounding box center [455, 283] width 95 height 21
click at [431, 282] on input "text" at bounding box center [455, 283] width 95 height 21
click at [357, 38] on div "Regresar" at bounding box center [403, 51] width 534 height 27
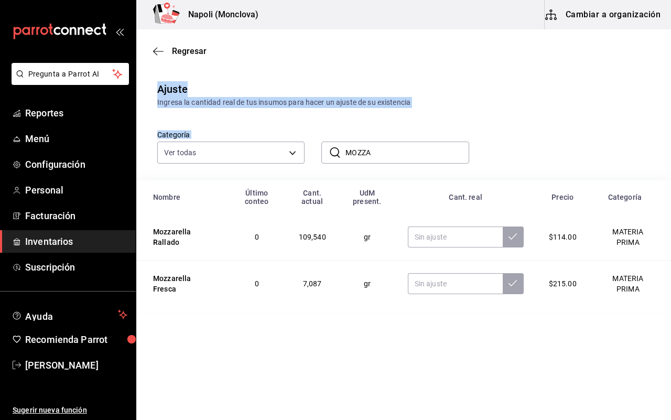
drag, startPoint x: 357, startPoint y: 38, endPoint x: 410, endPoint y: 51, distance: 54.5
click at [360, 40] on main "Regresar Ajuste Ingresa la cantidad real de tus insumos para hacer un ajuste de…" at bounding box center [403, 169] width 534 height 281
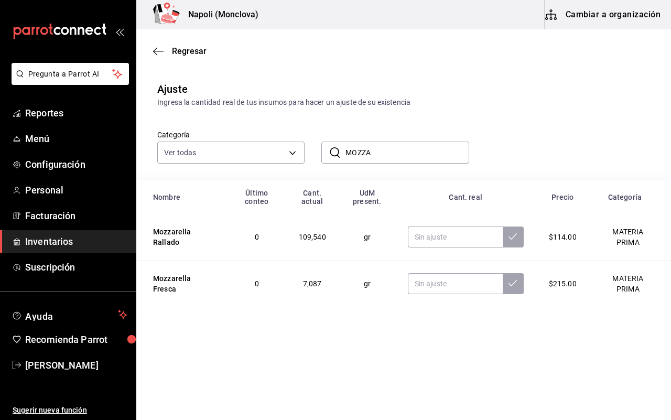
click at [350, 38] on main "Regresar Ajuste Ingresa la cantidad real de tus insumos para hacer un ajuste de…" at bounding box center [403, 169] width 534 height 281
drag, startPoint x: 346, startPoint y: 38, endPoint x: 315, endPoint y: 46, distance: 31.8
click at [315, 46] on div "Regresar" at bounding box center [403, 51] width 534 height 27
click at [341, 39] on div "Regresar" at bounding box center [403, 51] width 534 height 27
click at [349, 38] on div "Regresar" at bounding box center [403, 51] width 534 height 27
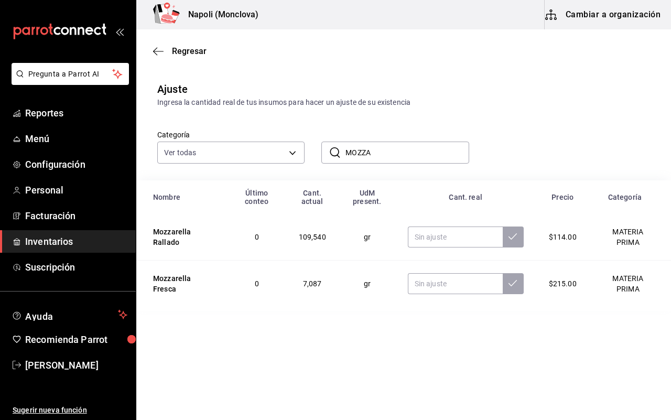
click at [347, 38] on div "Regresar" at bounding box center [403, 51] width 534 height 27
click at [345, 38] on div "Regresar" at bounding box center [403, 51] width 534 height 27
click at [349, 38] on div "Regresar" at bounding box center [403, 51] width 534 height 27
drag, startPoint x: 349, startPoint y: 38, endPoint x: 332, endPoint y: 38, distance: 17.3
click at [332, 38] on div "Regresar" at bounding box center [403, 51] width 534 height 27
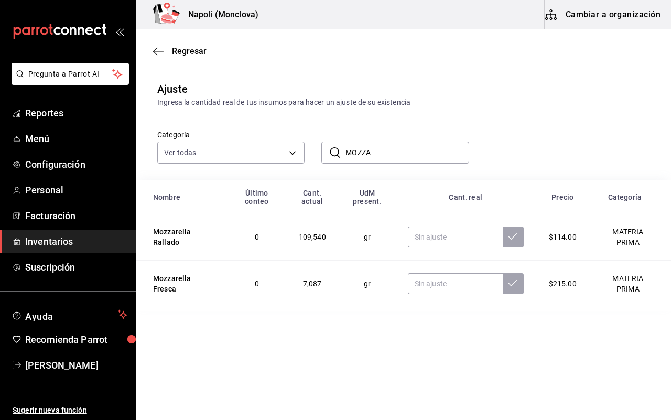
drag, startPoint x: 332, startPoint y: 38, endPoint x: 315, endPoint y: 55, distance: 23.7
click at [315, 55] on div "Regresar" at bounding box center [403, 51] width 534 height 27
click at [386, 162] on input "MOZZA" at bounding box center [406, 152] width 123 height 21
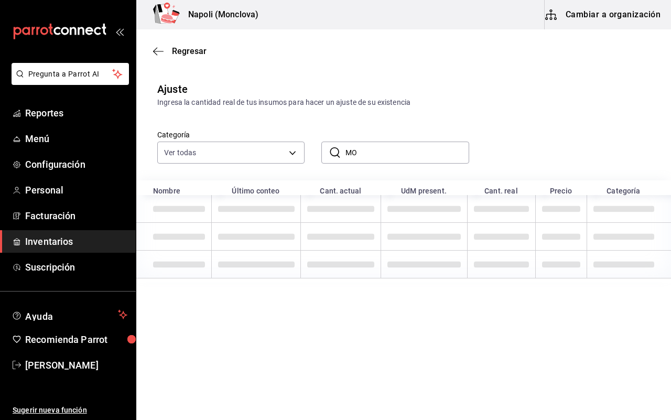
type input "M"
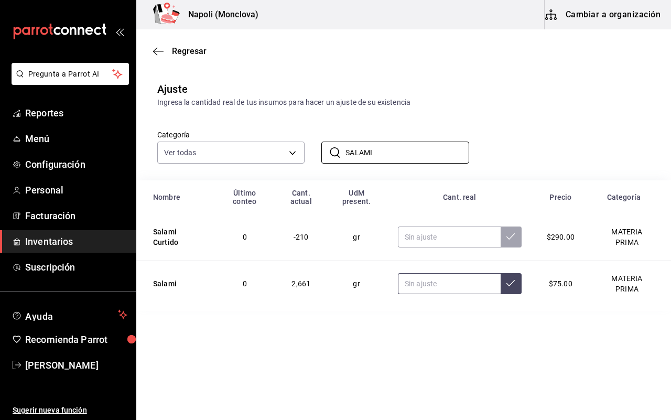
type input "SALAMI"
click at [422, 280] on input "text" at bounding box center [449, 283] width 103 height 21
type input "1069.00"
click at [363, 38] on div "Regresar" at bounding box center [403, 51] width 534 height 27
drag, startPoint x: 368, startPoint y: 35, endPoint x: 245, endPoint y: 68, distance: 126.9
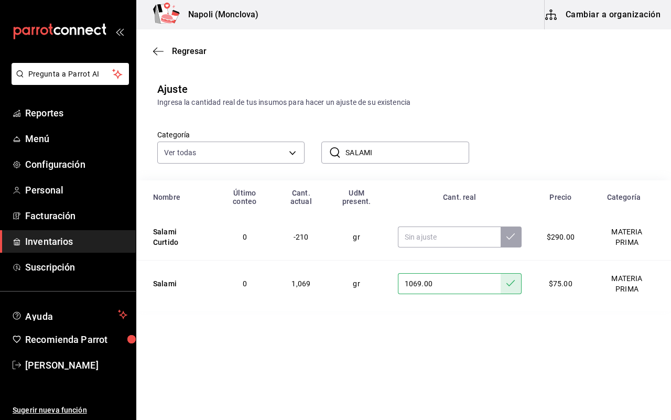
click at [245, 68] on main "Regresar Ajuste Ingresa la cantidad real de tus insumos para hacer un ajuste de…" at bounding box center [403, 169] width 534 height 281
drag, startPoint x: 245, startPoint y: 68, endPoint x: 365, endPoint y: 38, distance: 123.6
click at [365, 38] on main "Regresar Ajuste Ingresa la cantidad real de tus insumos para hacer un ajuste de…" at bounding box center [403, 169] width 534 height 281
click at [365, 38] on div "Regresar" at bounding box center [403, 51] width 534 height 27
click at [367, 38] on div "Regresar" at bounding box center [403, 51] width 534 height 27
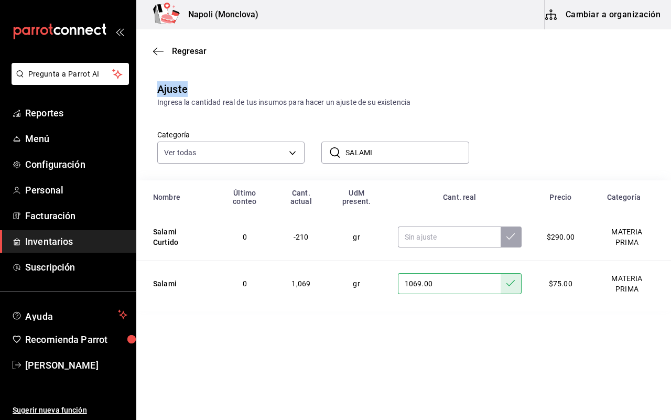
click at [367, 38] on div "Regresar" at bounding box center [403, 51] width 534 height 27
click at [365, 38] on div "Regresar" at bounding box center [403, 51] width 534 height 27
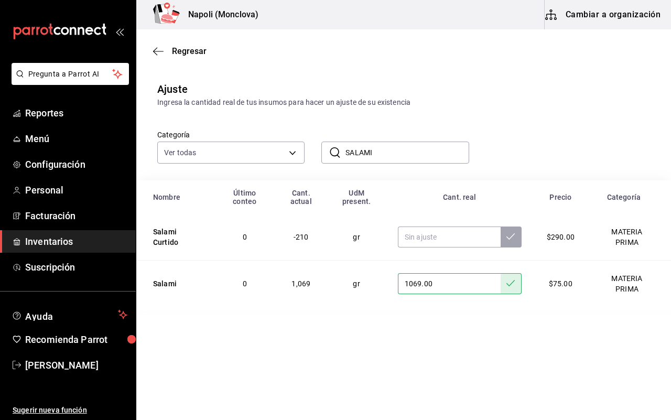
click at [362, 38] on div "Regresar" at bounding box center [403, 51] width 534 height 27
click at [313, 50] on div "Regresar" at bounding box center [403, 51] width 534 height 27
drag, startPoint x: 376, startPoint y: 155, endPoint x: 310, endPoint y: 155, distance: 66.0
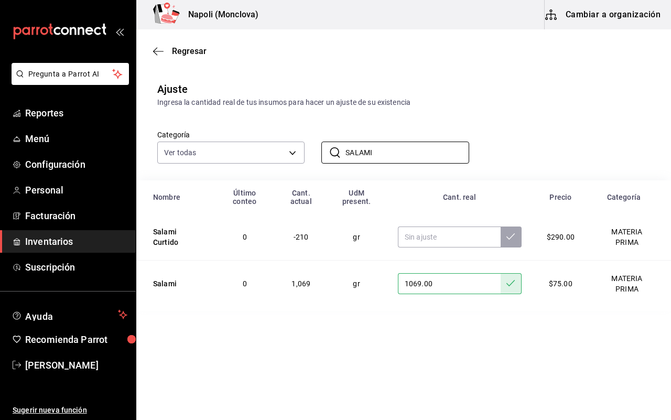
click at [310, 155] on div "​ SALAMI ​" at bounding box center [386, 144] width 164 height 39
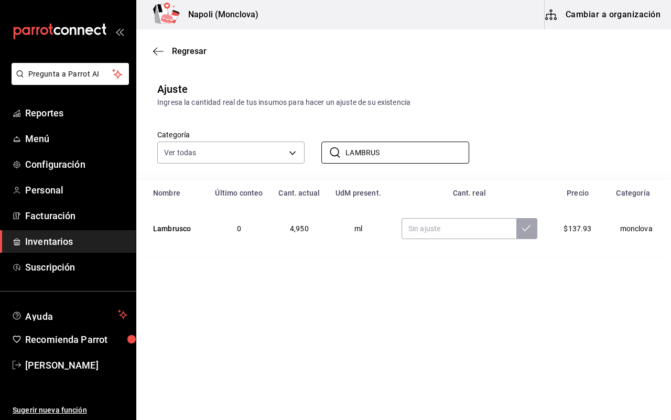
type input "LAMBRUS"
click at [190, 51] on span "Regresar" at bounding box center [189, 51] width 35 height 10
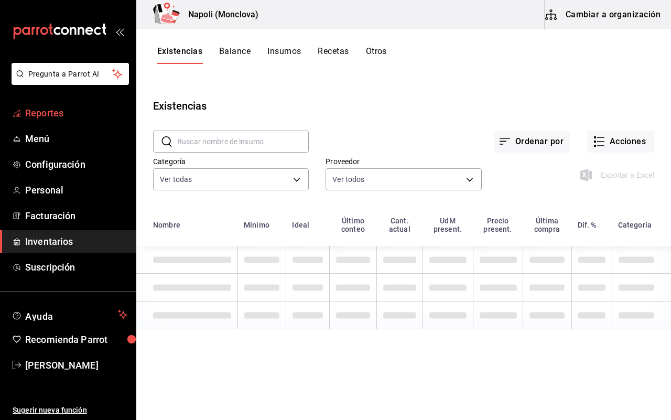
click at [72, 118] on span "Reportes" at bounding box center [76, 113] width 102 height 14
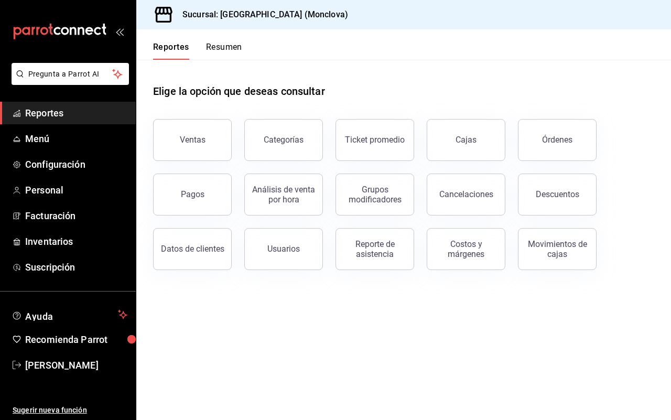
drag, startPoint x: 344, startPoint y: 38, endPoint x: 350, endPoint y: 38, distance: 6.3
click at [350, 38] on header "Reportes Resumen" at bounding box center [403, 44] width 534 height 30
click at [347, 38] on header "Reportes Resumen" at bounding box center [403, 44] width 534 height 30
drag, startPoint x: 354, startPoint y: 38, endPoint x: 266, endPoint y: 62, distance: 90.6
click at [266, 62] on div "Elige la opción que deseas consultar" at bounding box center [403, 83] width 501 height 47
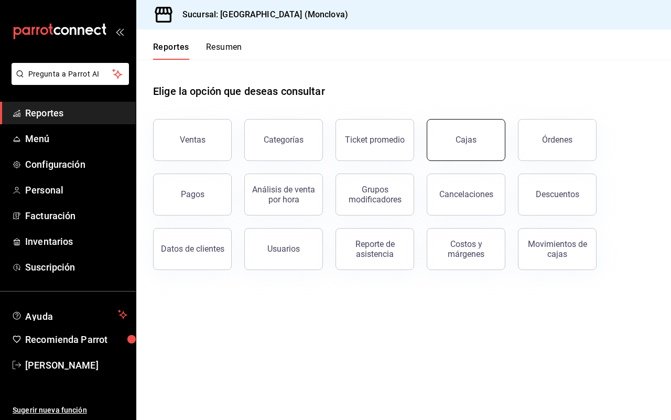
click at [476, 146] on link "Cajas" at bounding box center [465, 140] width 79 height 42
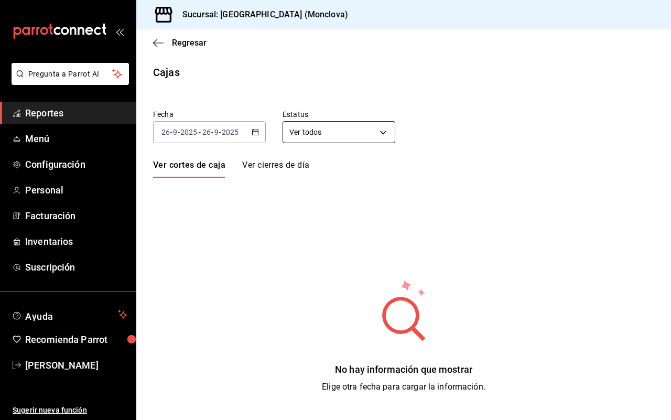
click at [377, 136] on body "Pregunta a Parrot AI Reportes Menú Configuración Personal Facturación Inventari…" at bounding box center [335, 210] width 671 height 420
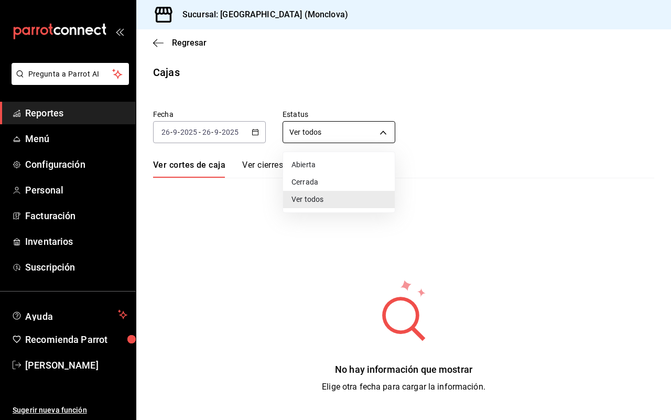
click at [377, 136] on div at bounding box center [335, 210] width 671 height 420
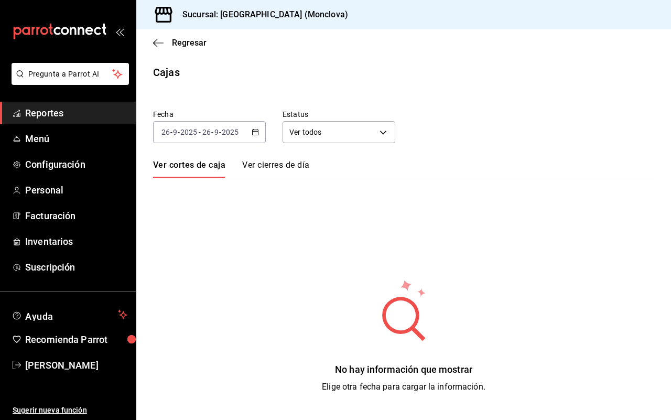
click at [262, 126] on div "[DATE] [DATE] - [DATE] [DATE]" at bounding box center [209, 132] width 113 height 22
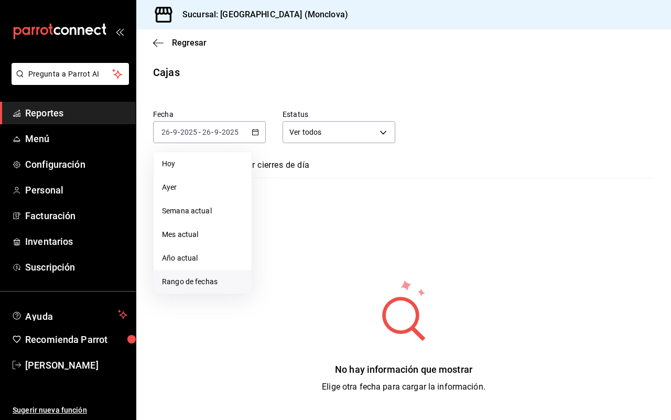
click at [211, 279] on span "Rango de fechas" at bounding box center [202, 281] width 81 height 11
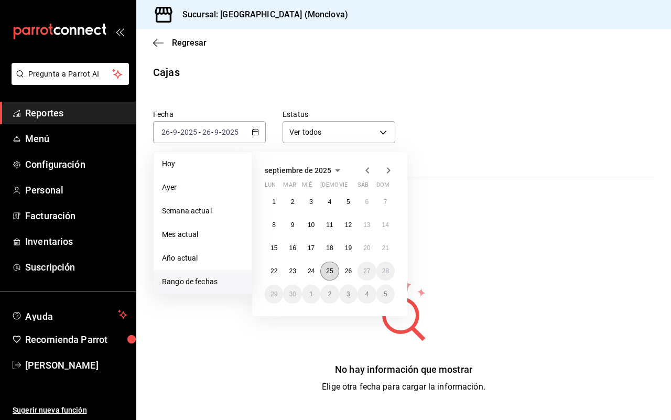
click at [331, 267] on abbr "25" at bounding box center [329, 270] width 7 height 7
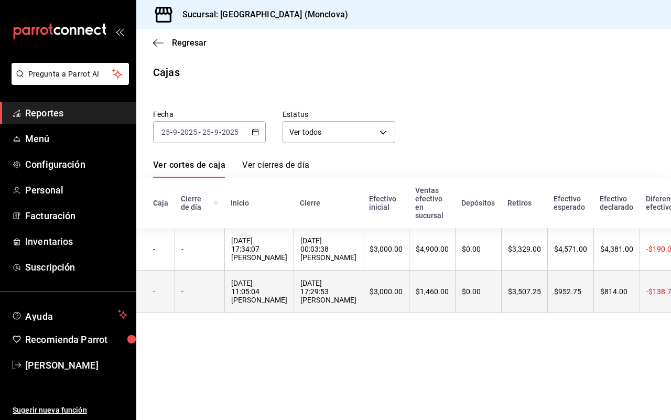
click at [338, 282] on th "[DATE] 17:29:53 [PERSON_NAME]" at bounding box center [327, 291] width 69 height 42
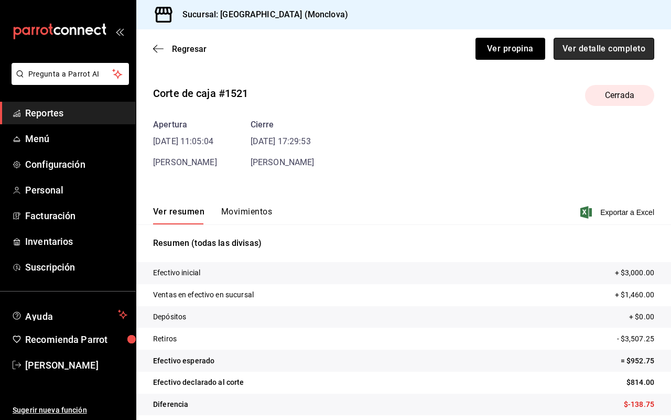
click at [573, 42] on button "Ver detalle completo" at bounding box center [603, 49] width 101 height 22
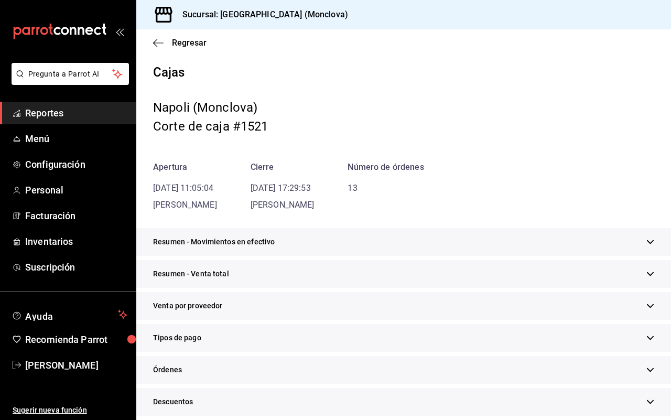
click at [368, 273] on div "Resumen - Venta total" at bounding box center [403, 274] width 534 height 28
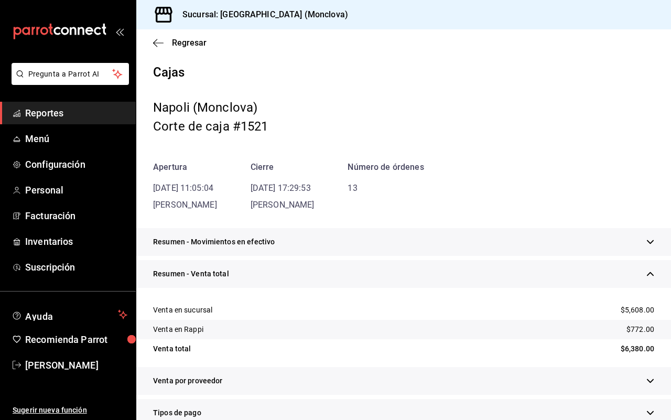
click at [368, 273] on div "Resumen - Venta total" at bounding box center [403, 274] width 534 height 28
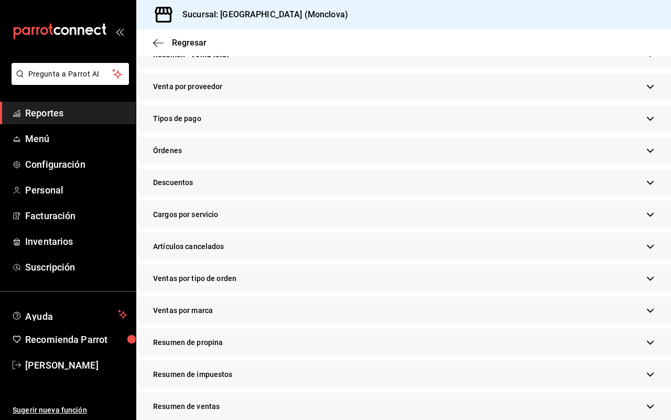
scroll to position [232, 0]
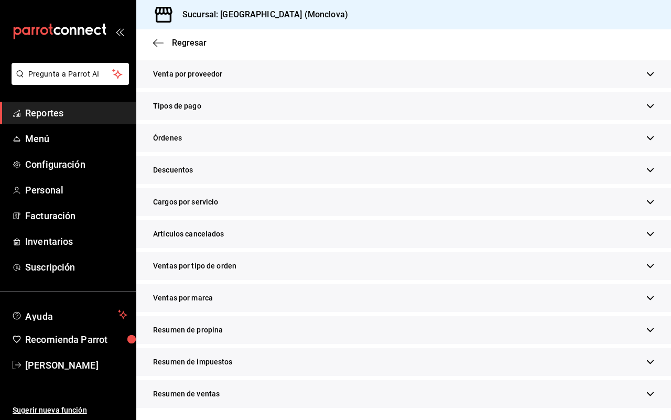
click at [292, 286] on div "Ventas por marca" at bounding box center [403, 298] width 534 height 28
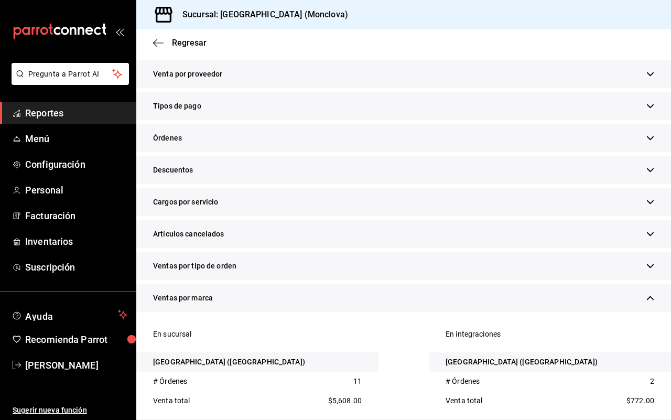
click at [292, 286] on div "Ventas por marca" at bounding box center [403, 298] width 534 height 28
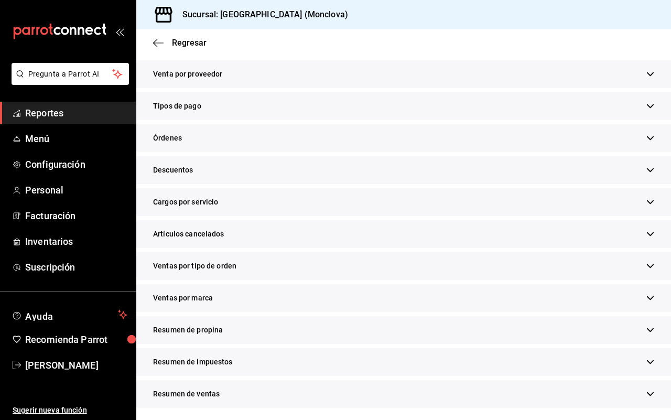
click at [292, 286] on div "Ventas por marca" at bounding box center [403, 298] width 534 height 28
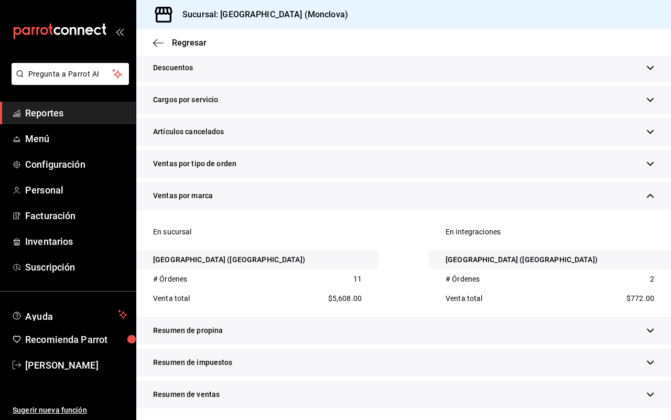
scroll to position [268, 0]
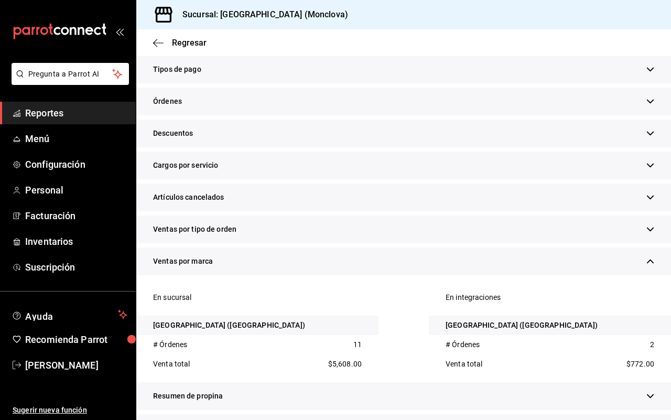
click at [288, 273] on div "Ventas por marca" at bounding box center [403, 261] width 534 height 28
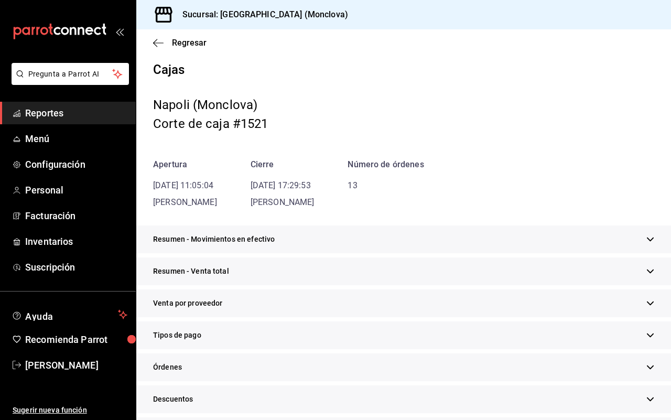
scroll to position [0, 0]
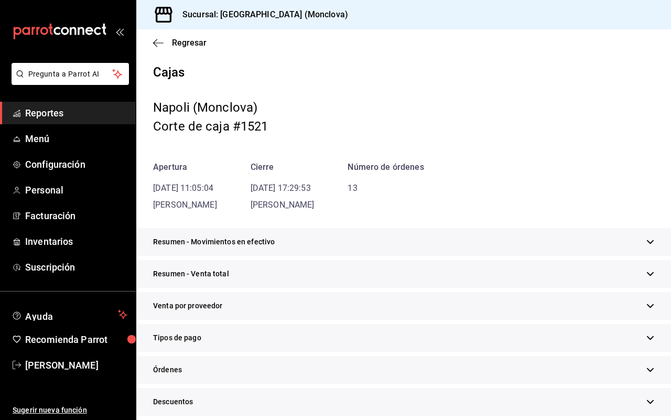
click at [308, 242] on div "Resumen - Movimientos en efectivo" at bounding box center [403, 242] width 534 height 28
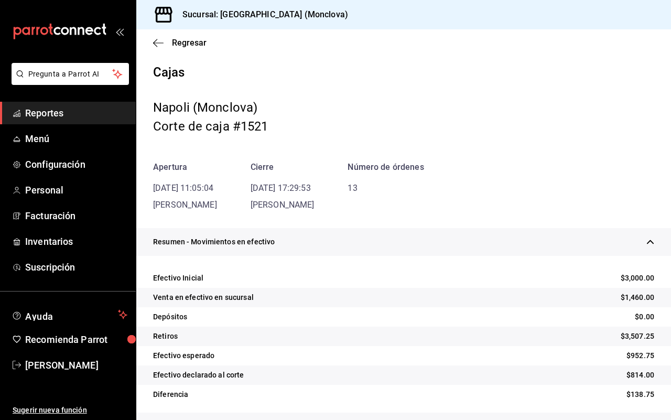
click at [308, 242] on div "Resumen - Movimientos en efectivo" at bounding box center [403, 242] width 534 height 28
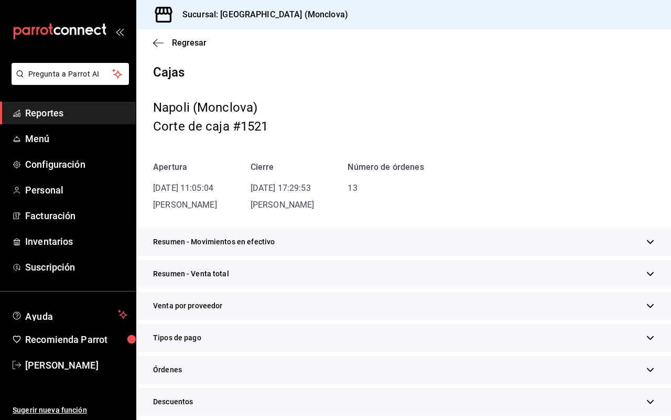
click at [304, 262] on div "Resumen - Venta total" at bounding box center [403, 274] width 534 height 28
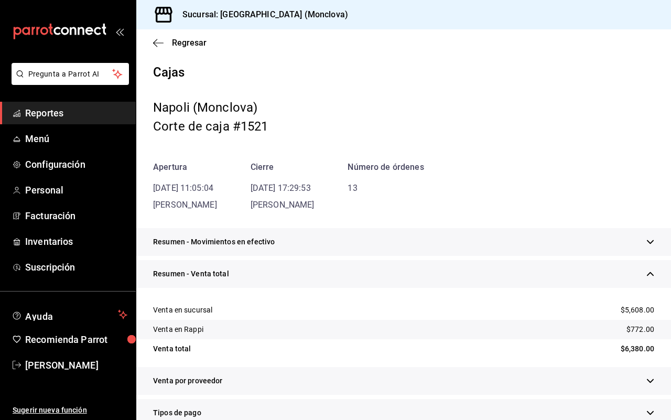
click at [304, 262] on div "Resumen - Venta total" at bounding box center [403, 274] width 534 height 28
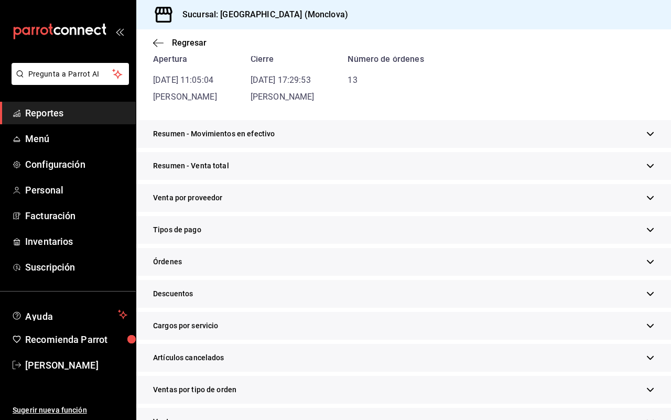
scroll to position [131, 0]
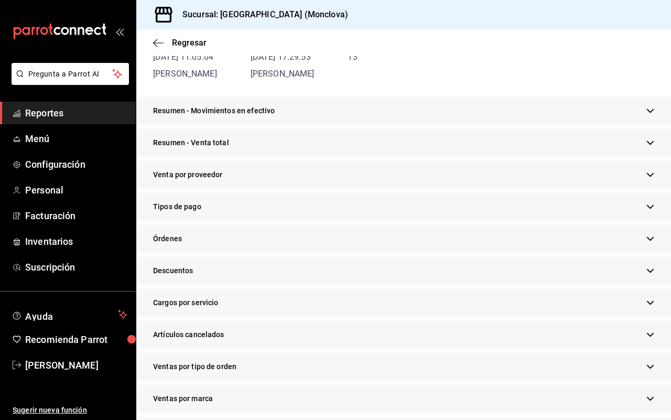
click at [304, 262] on div "Descuentos" at bounding box center [403, 271] width 534 height 28
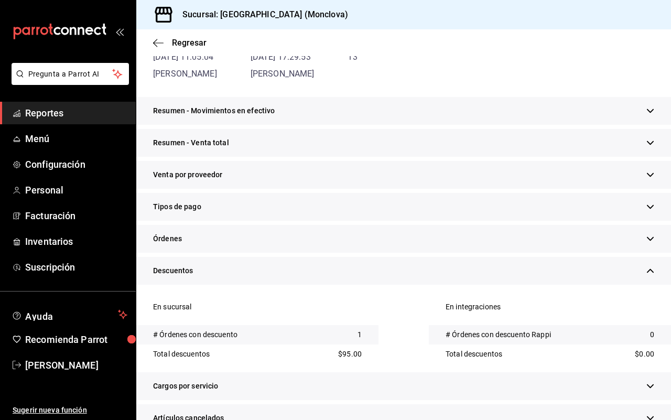
click at [304, 262] on div "Descuentos" at bounding box center [403, 271] width 534 height 28
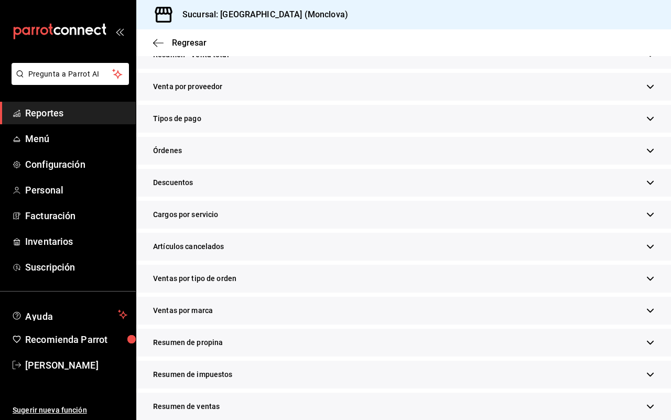
scroll to position [232, 0]
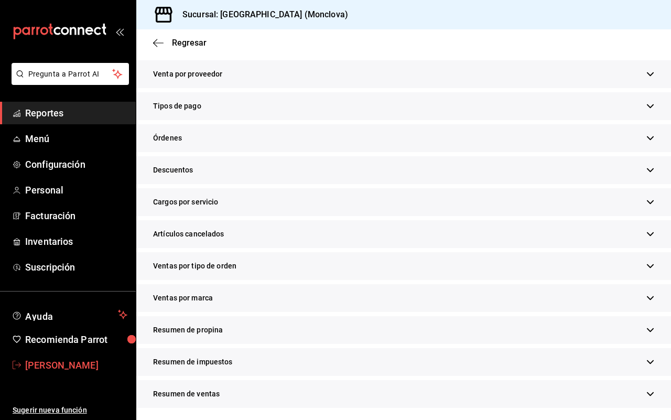
click at [92, 361] on span "[PERSON_NAME]" at bounding box center [76, 365] width 102 height 14
